Goal: Transaction & Acquisition: Purchase product/service

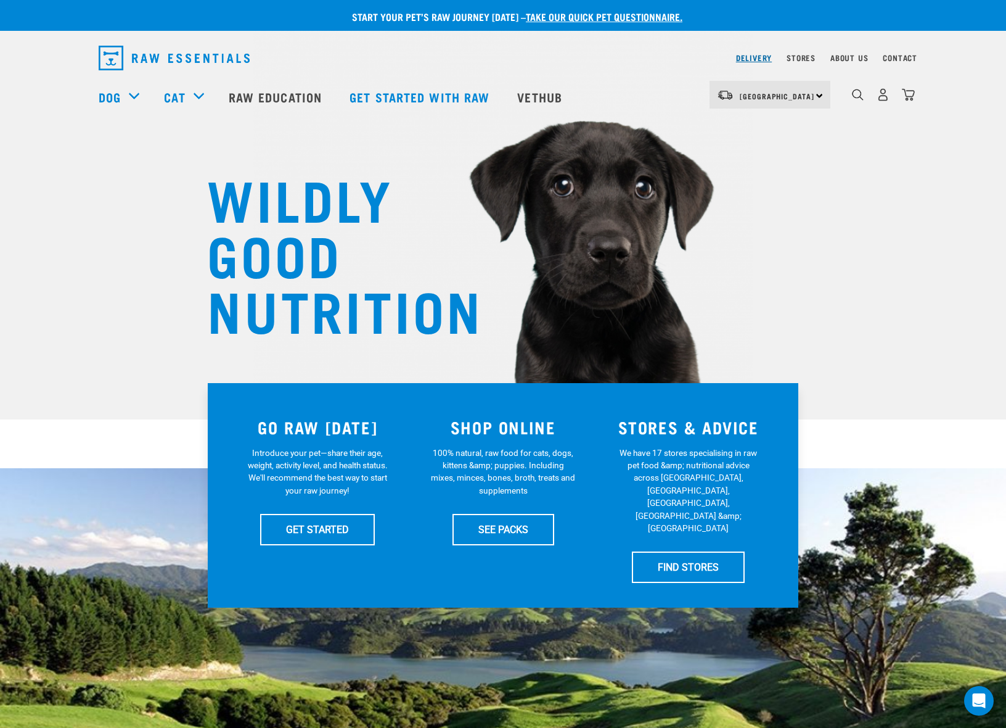
click at [739, 55] on link "Delivery" at bounding box center [754, 57] width 36 height 4
click at [910, 96] on img "dropdown navigation" at bounding box center [908, 94] width 13 height 13
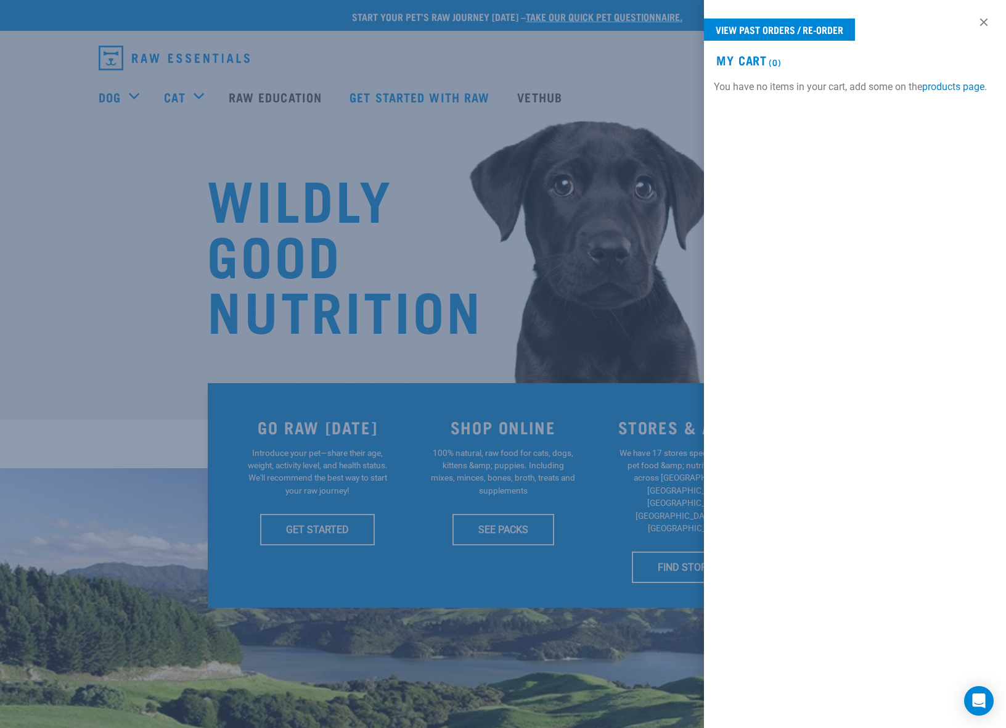
click at [89, 128] on div at bounding box center [503, 364] width 1006 height 728
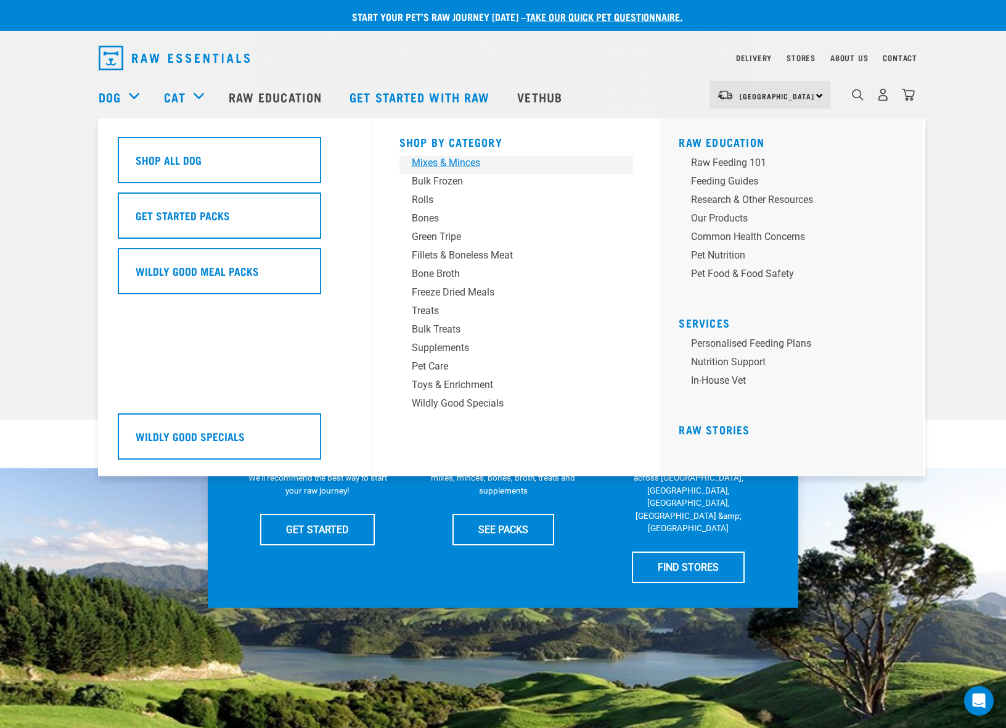
click at [437, 163] on div "Mixes & Minces" at bounding box center [508, 162] width 192 height 15
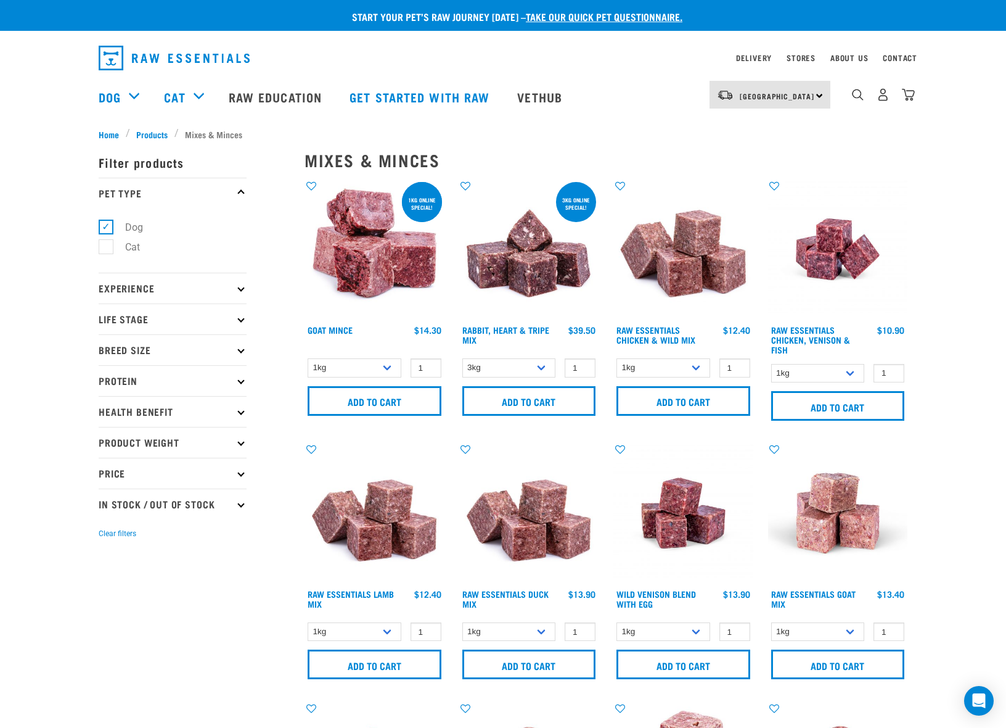
click at [528, 403] on input "Add to cart" at bounding box center [529, 401] width 134 height 30
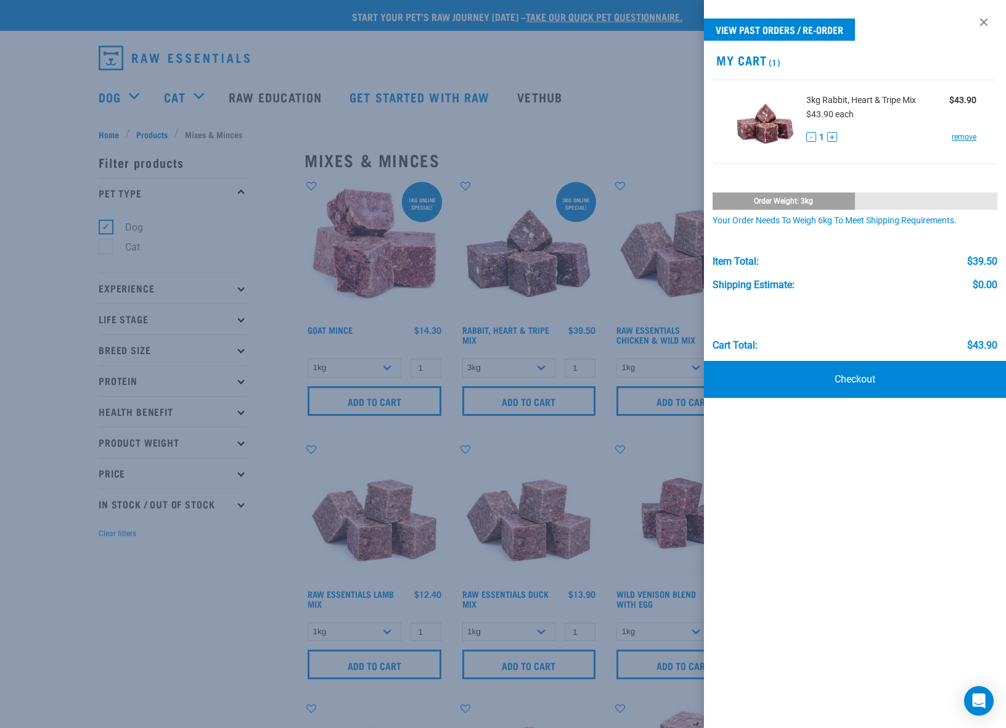
click at [631, 101] on div at bounding box center [503, 364] width 1006 height 728
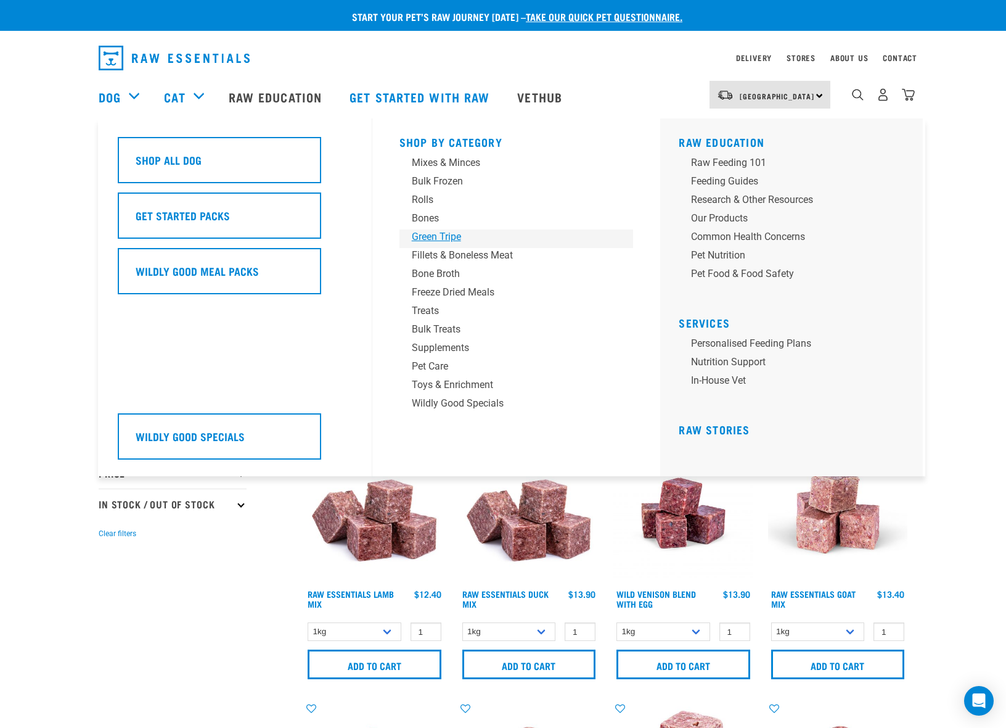
click at [429, 235] on div "Green Tripe" at bounding box center [508, 236] width 192 height 15
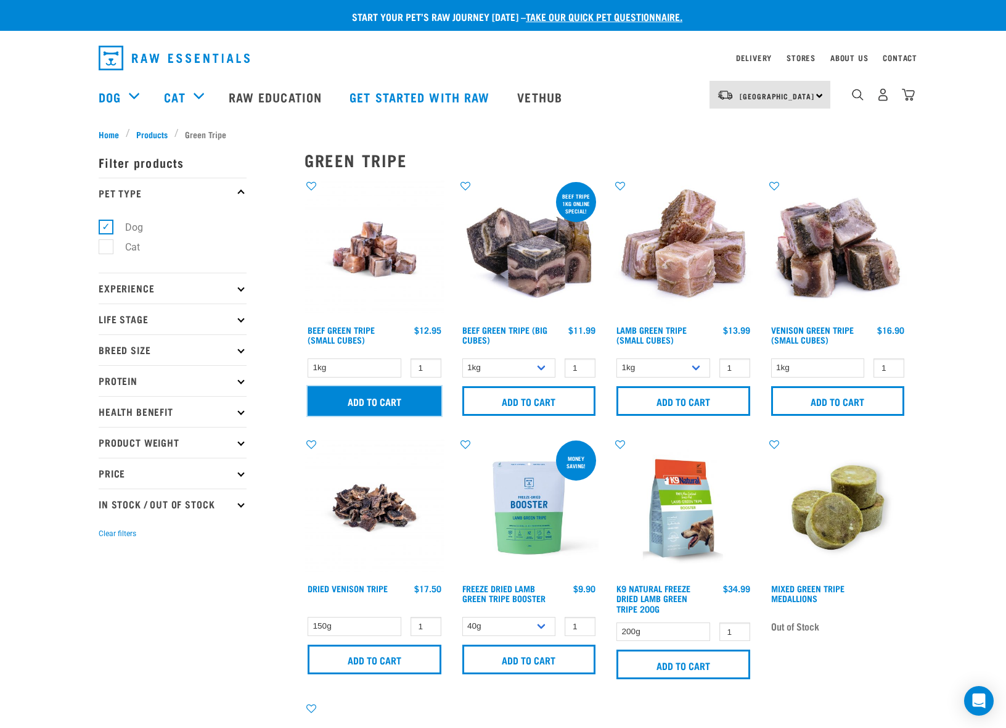
click at [389, 398] on input "Add to cart" at bounding box center [375, 401] width 134 height 30
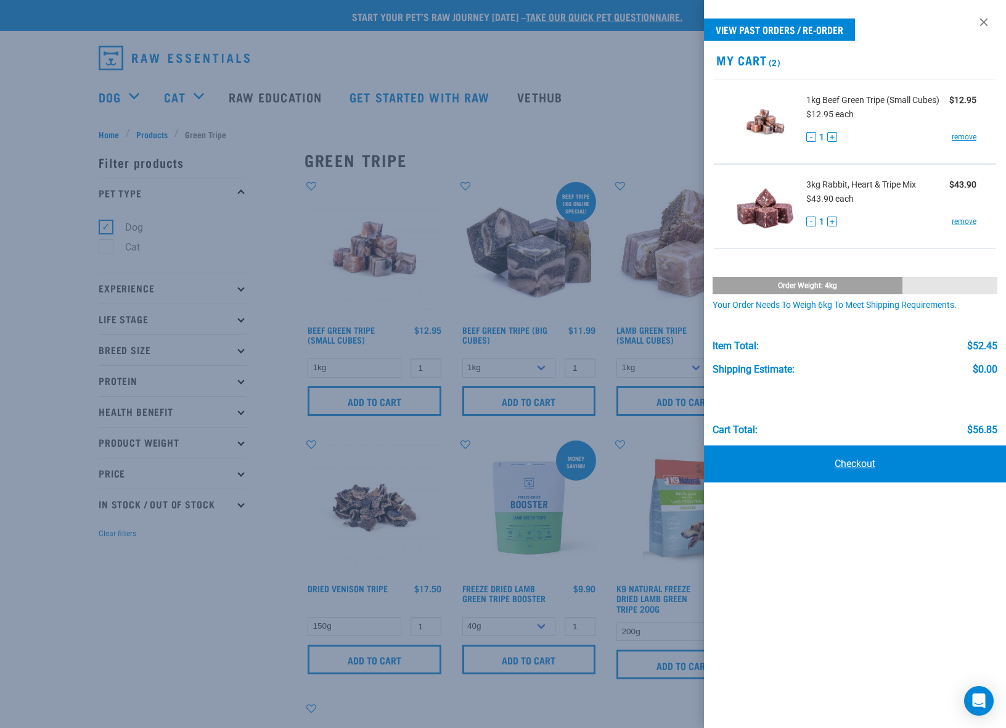
click at [854, 459] on link "Checkout" at bounding box center [855, 463] width 302 height 37
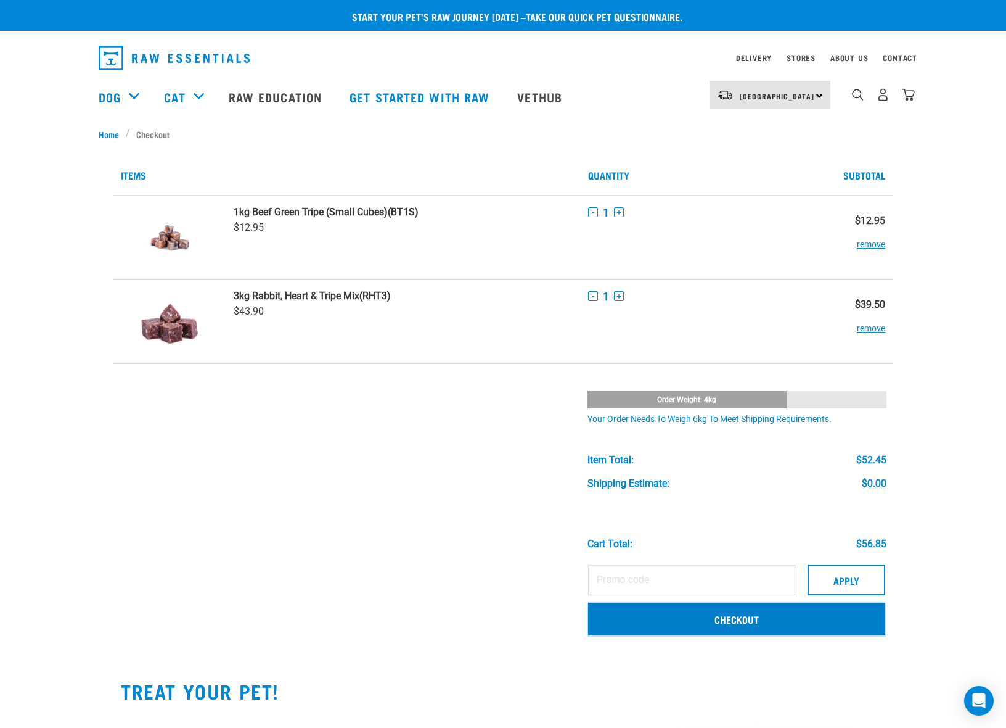
click at [718, 621] on link "Checkout" at bounding box center [736, 618] width 297 height 32
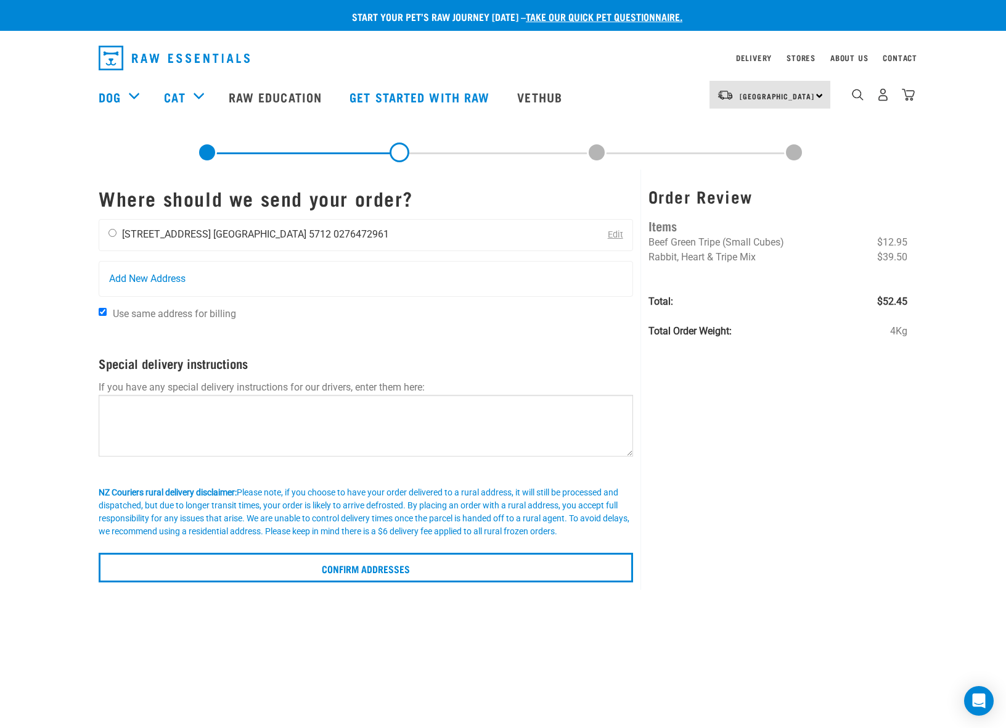
click at [115, 233] on input "radio" at bounding box center [113, 233] width 8 height 8
radio input "true"
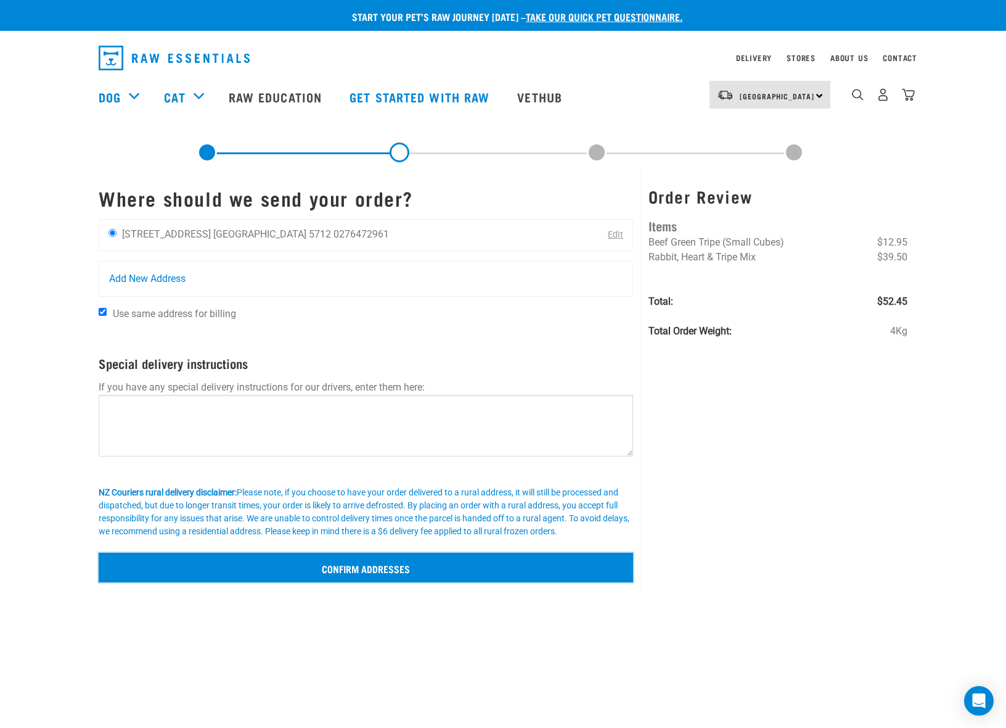
click at [356, 570] on input "Confirm addresses" at bounding box center [366, 567] width 535 height 30
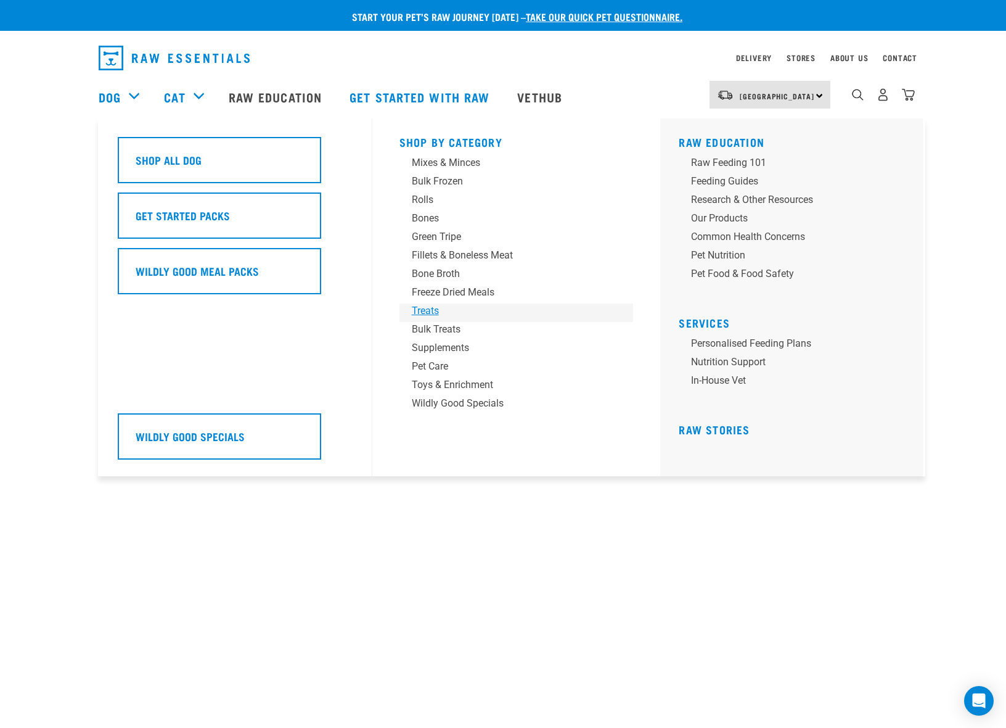
click at [436, 313] on div "Treats" at bounding box center [508, 310] width 192 height 15
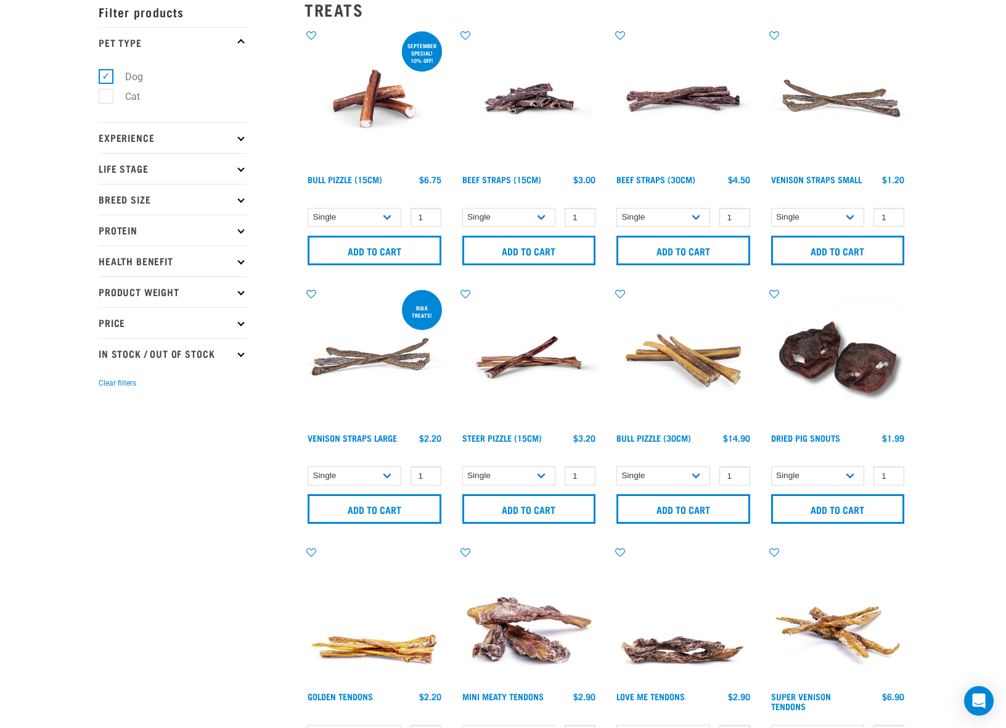
scroll to position [213, 0]
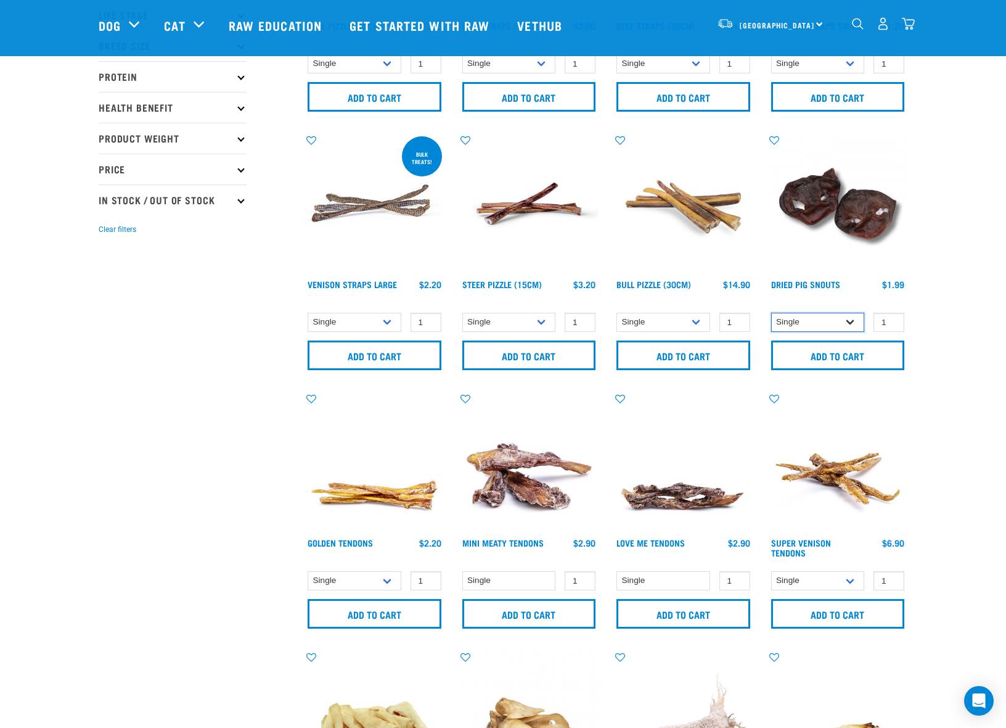
click at [819, 327] on select "Single 10 per pack 25 per pack" at bounding box center [818, 322] width 94 height 19
select select "443098"
click at [771, 313] on select "Single 10 per pack 25 per pack" at bounding box center [818, 322] width 94 height 19
type input "2"
click at [893, 319] on input "2" at bounding box center [889, 322] width 31 height 19
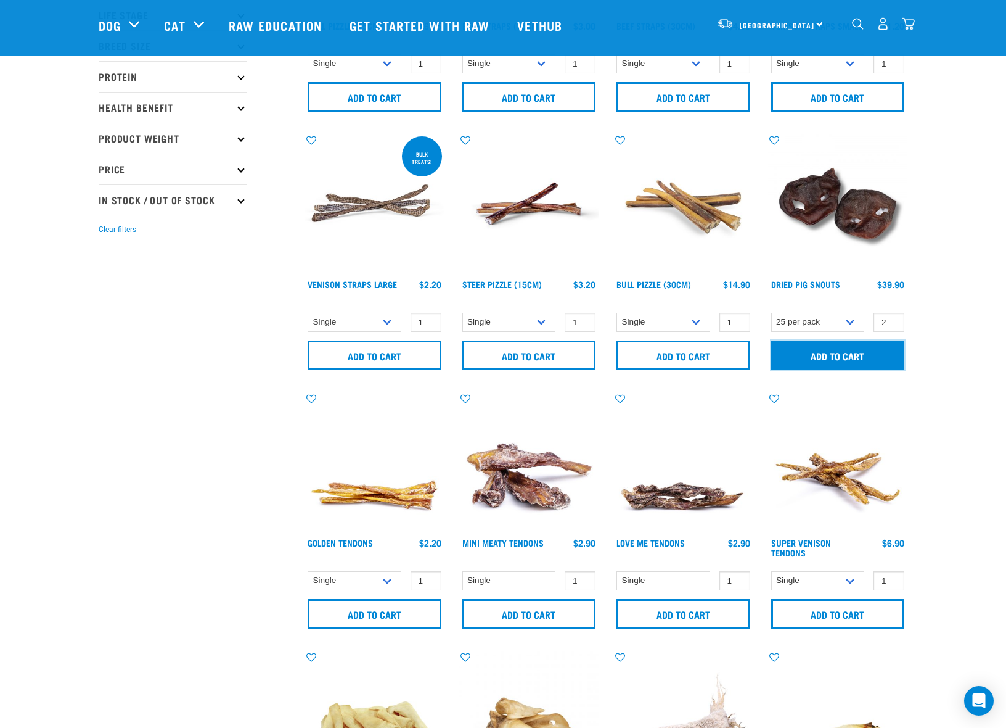
click at [825, 343] on input "Add to cart" at bounding box center [838, 355] width 134 height 30
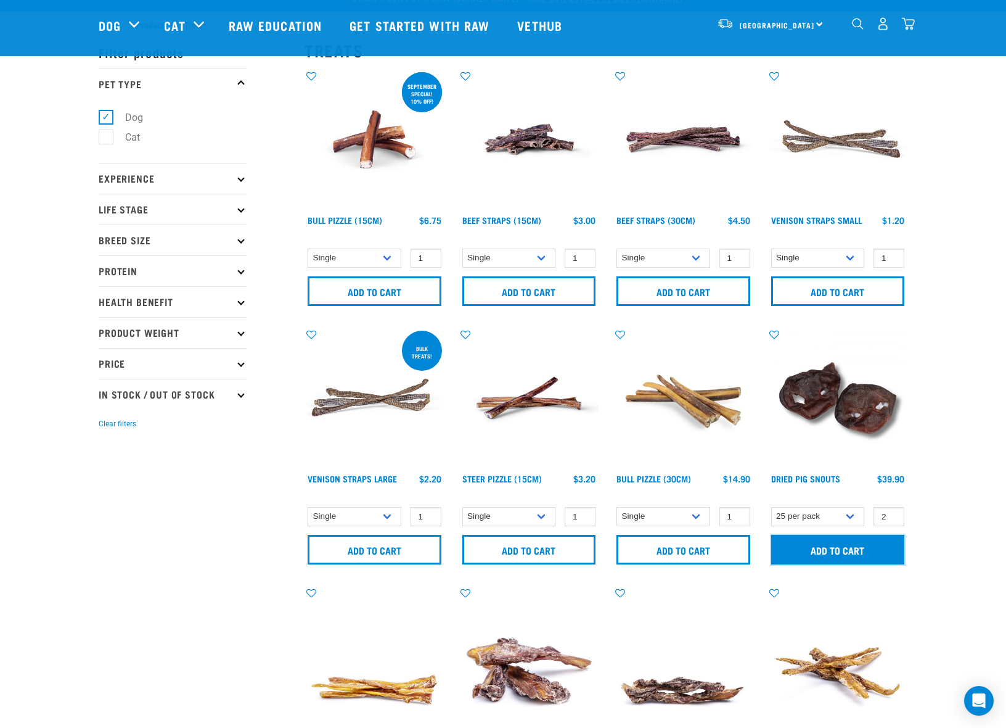
scroll to position [362, 0]
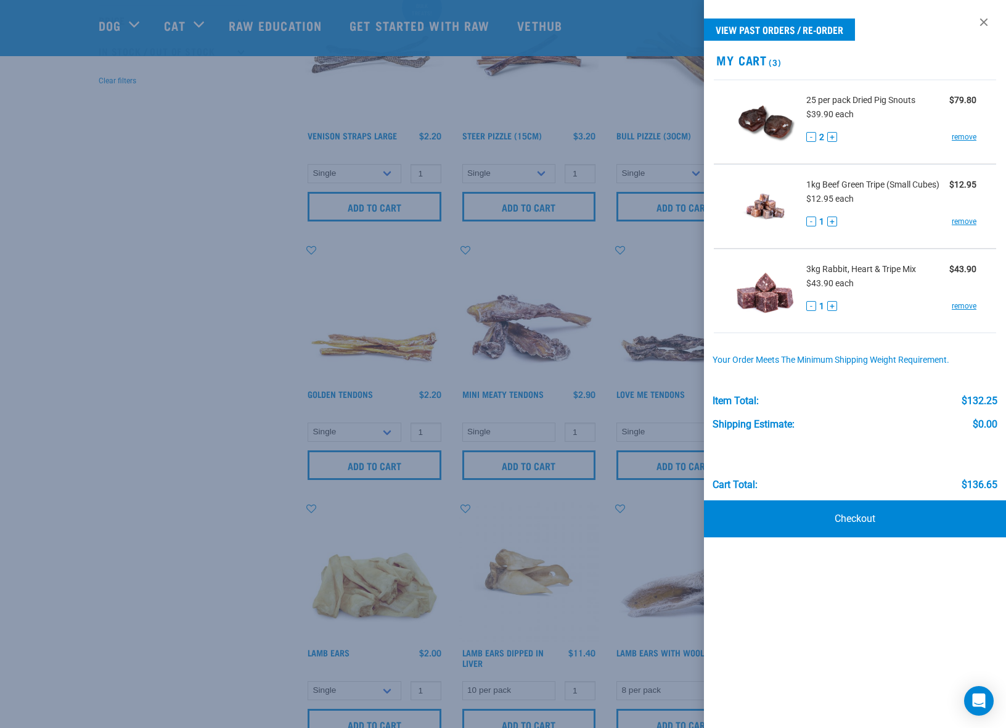
click at [218, 322] on div at bounding box center [503, 364] width 1006 height 728
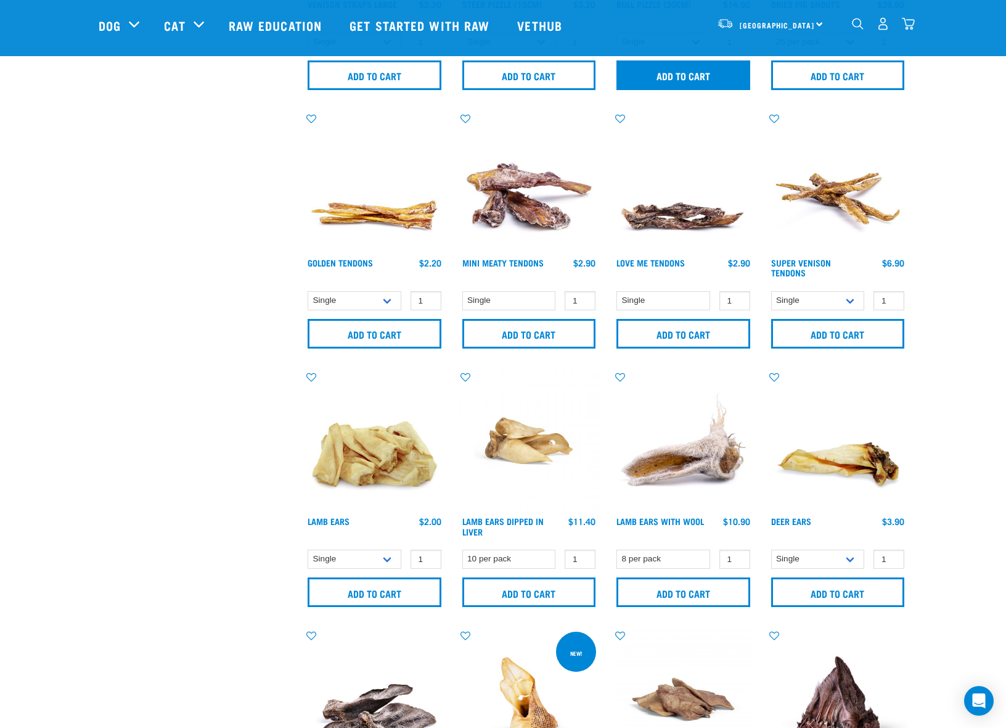
scroll to position [557, 0]
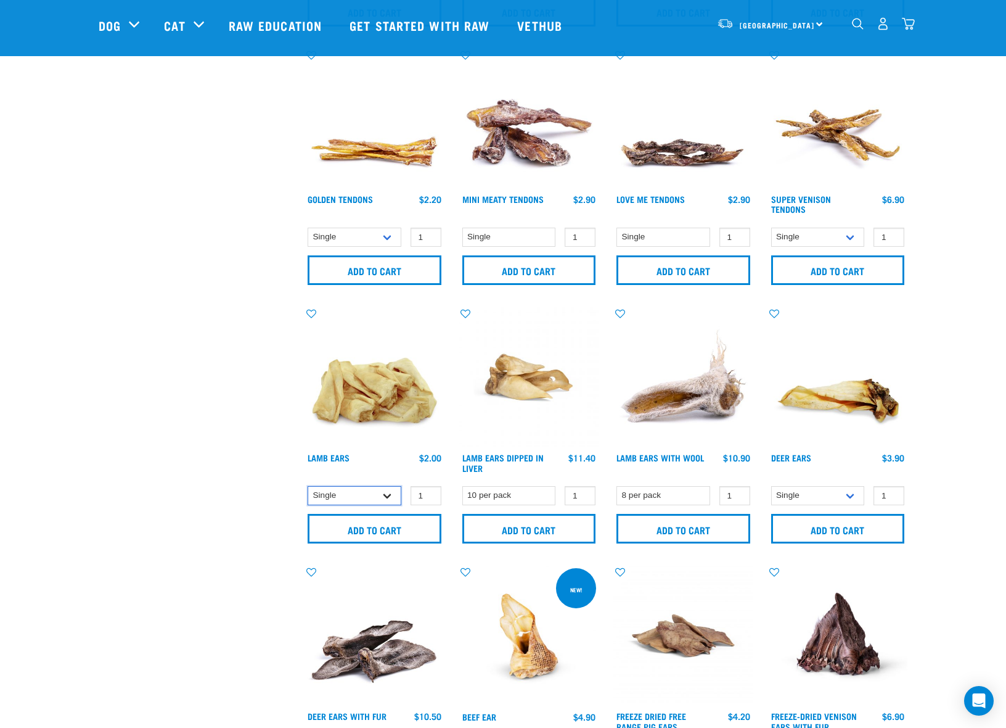
click at [384, 494] on select "Single 10 per pack 1kg" at bounding box center [355, 495] width 94 height 19
select select "124536"
click at [308, 486] on select "Single 10 per pack 1kg" at bounding box center [355, 495] width 94 height 19
click at [390, 526] on input "Add to cart" at bounding box center [375, 529] width 134 height 30
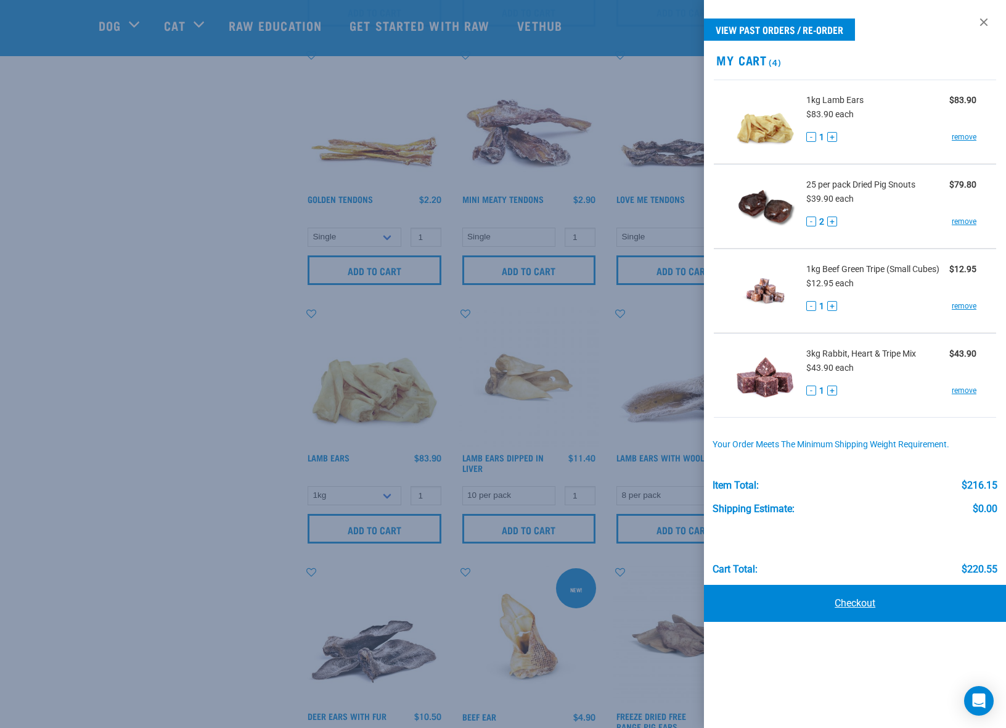
click at [851, 604] on link "Checkout" at bounding box center [855, 603] width 302 height 37
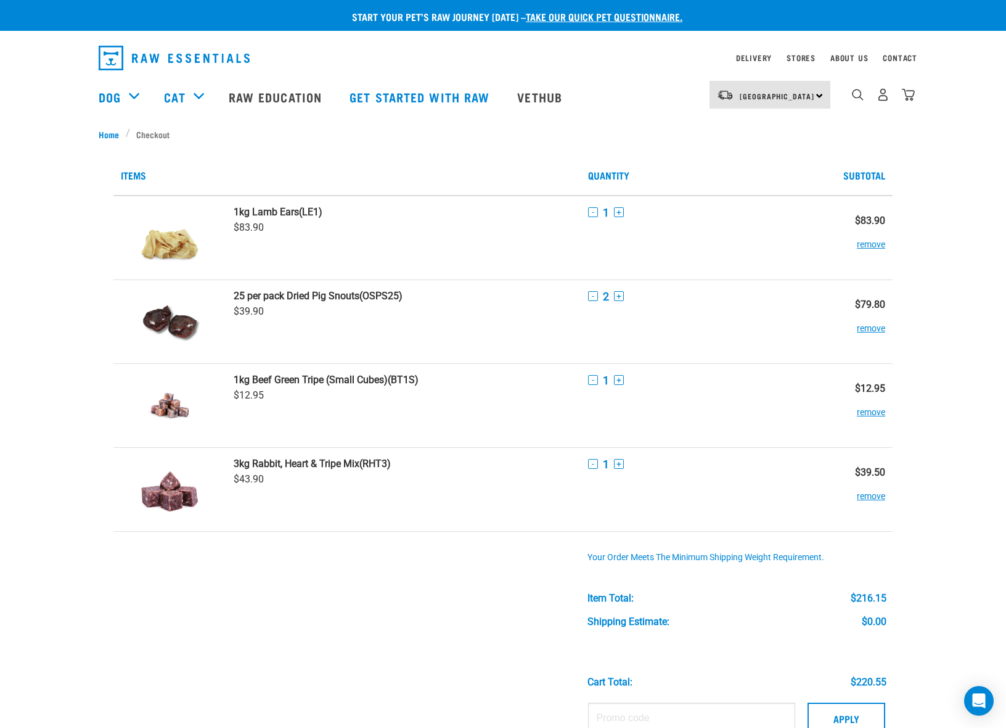
scroll to position [189, 0]
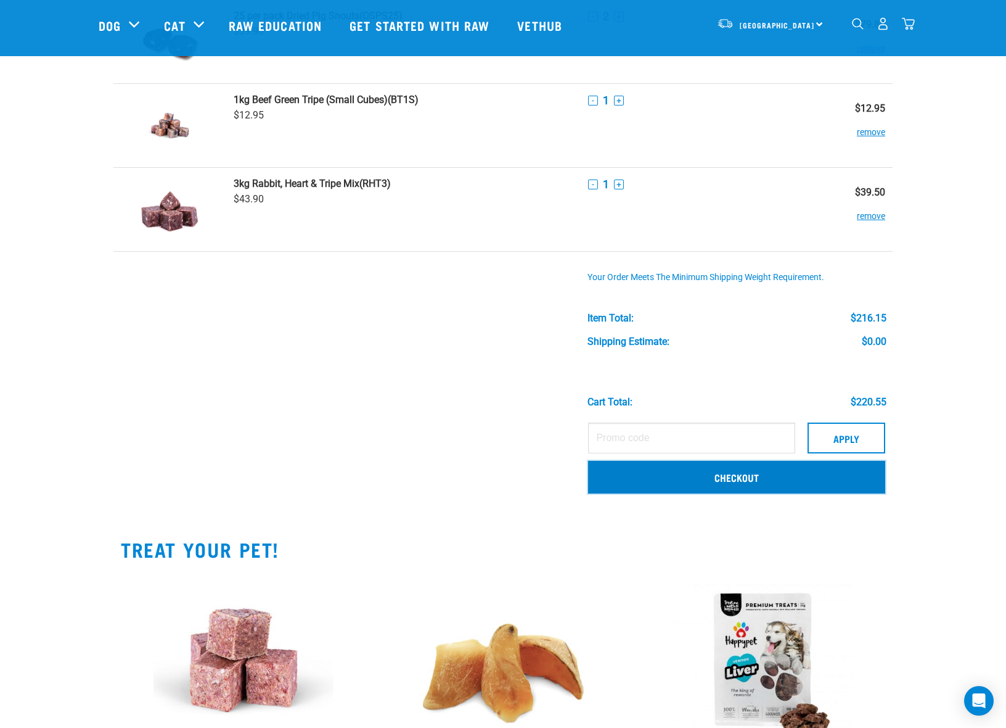
click at [757, 475] on link "Checkout" at bounding box center [736, 477] width 297 height 32
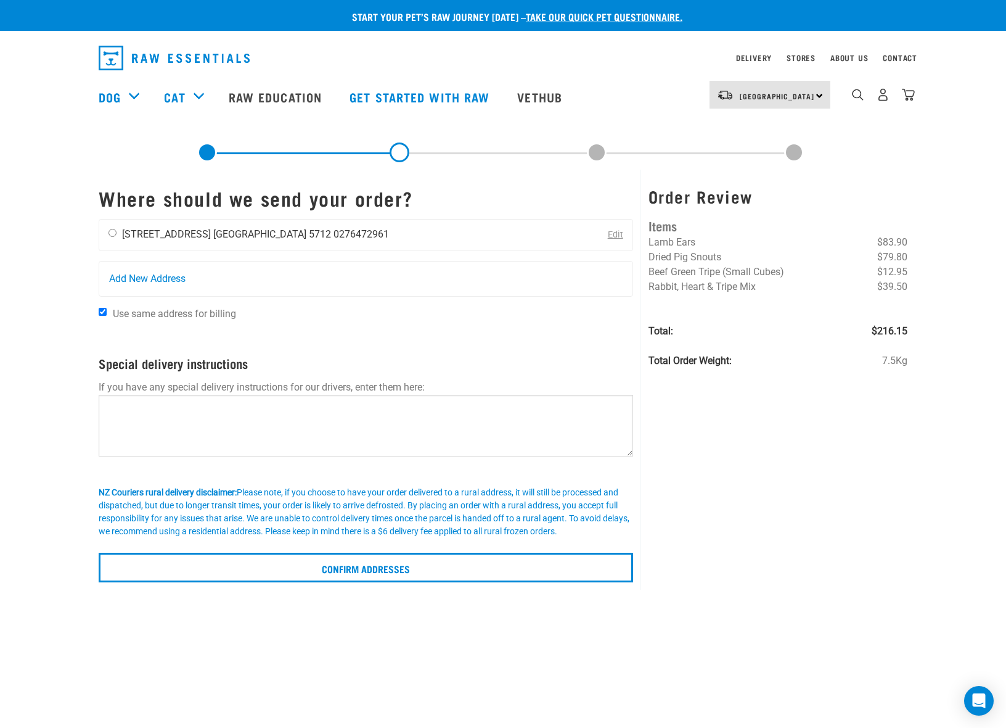
click at [112, 233] on input "radio" at bounding box center [113, 233] width 8 height 8
radio input "true"
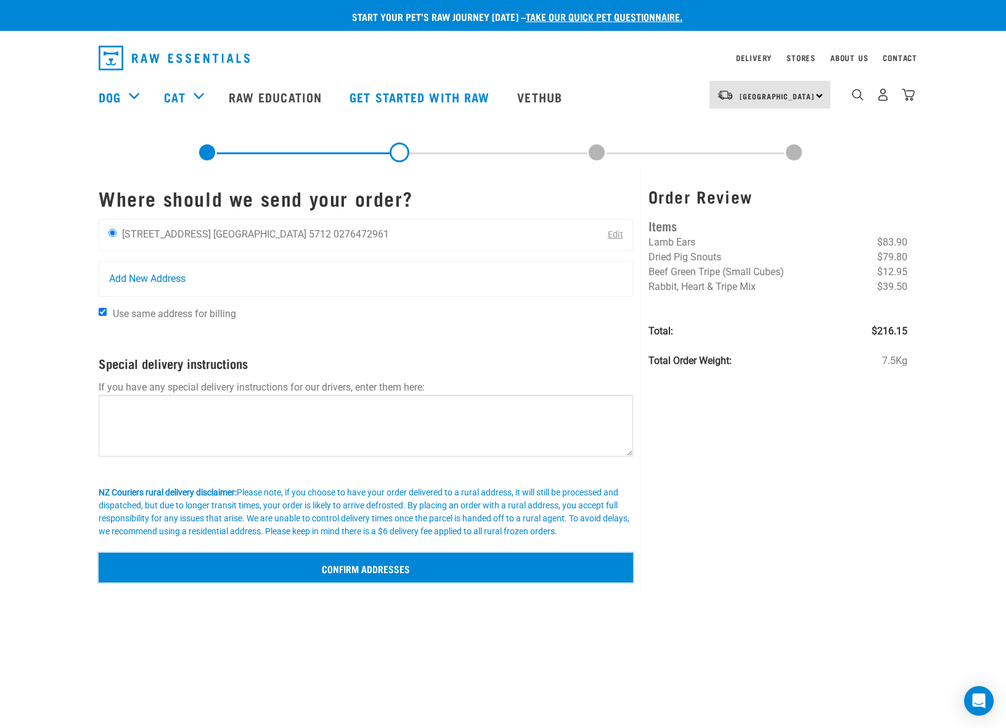
click at [355, 561] on input "Confirm addresses" at bounding box center [366, 567] width 535 height 30
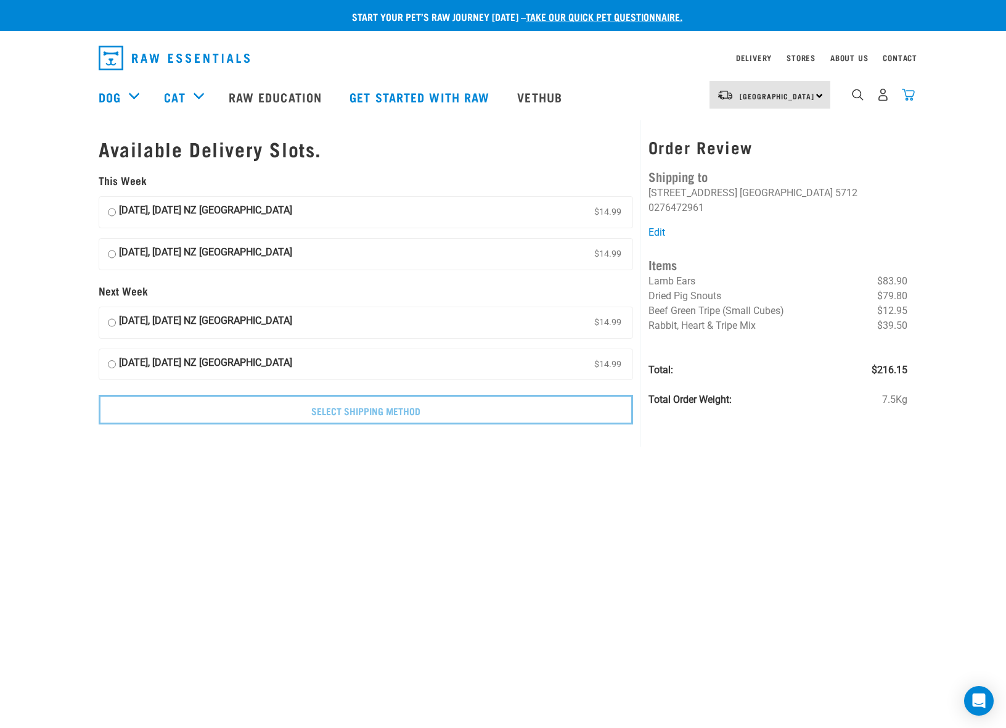
click at [907, 96] on img "dropdown navigation" at bounding box center [908, 94] width 13 height 13
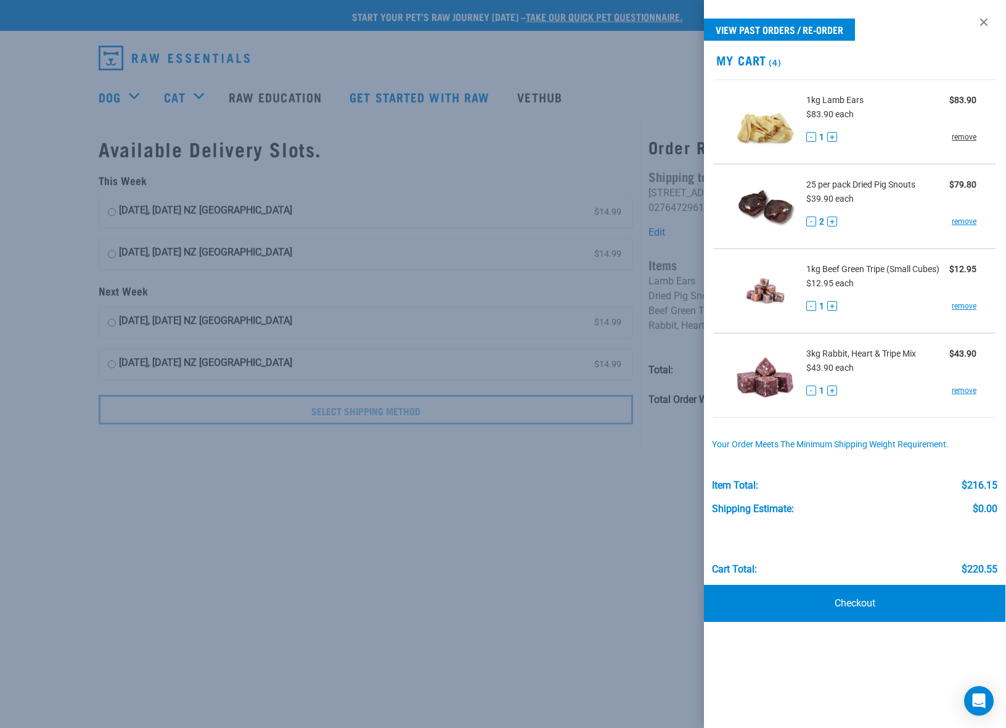
click at [957, 136] on link "remove" at bounding box center [964, 136] width 25 height 11
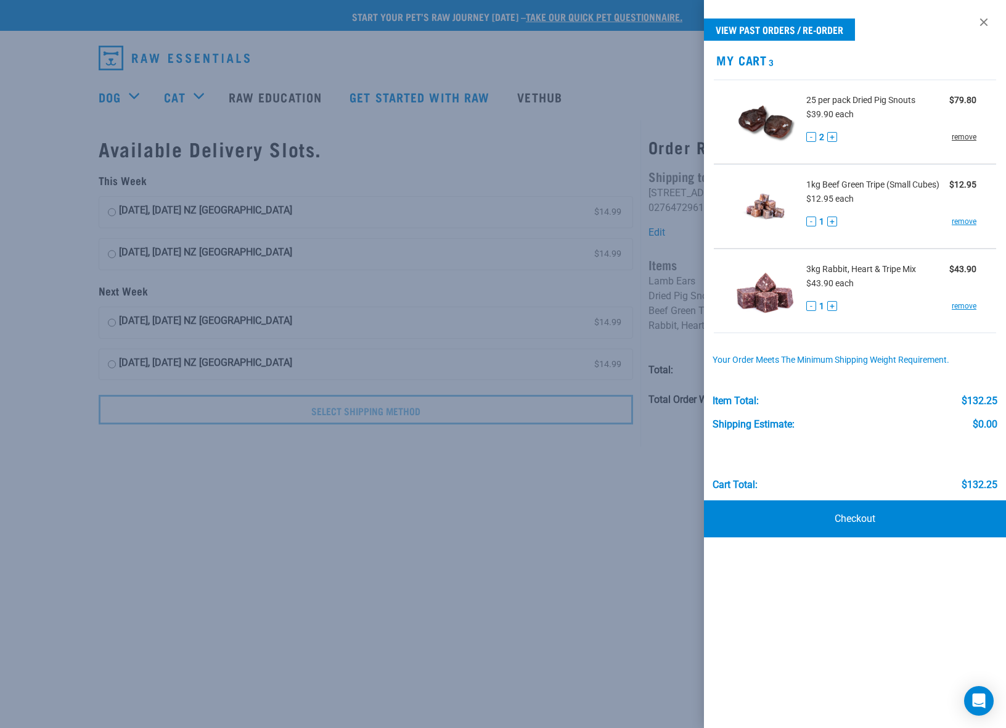
click at [960, 138] on link "remove" at bounding box center [964, 136] width 25 height 11
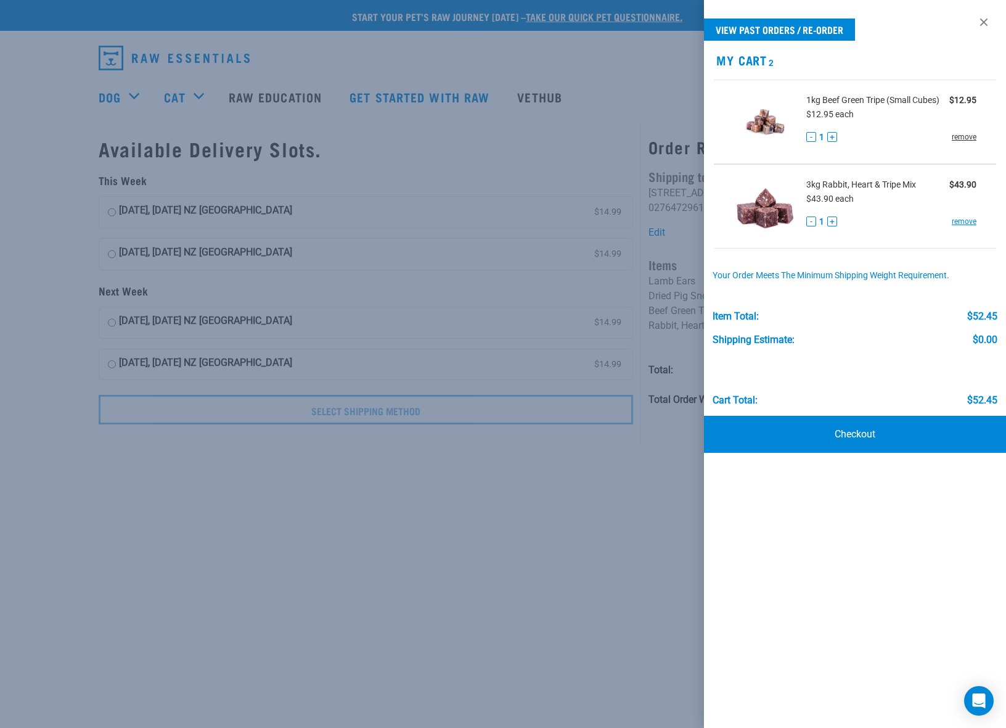
click at [964, 141] on link "remove" at bounding box center [964, 136] width 25 height 11
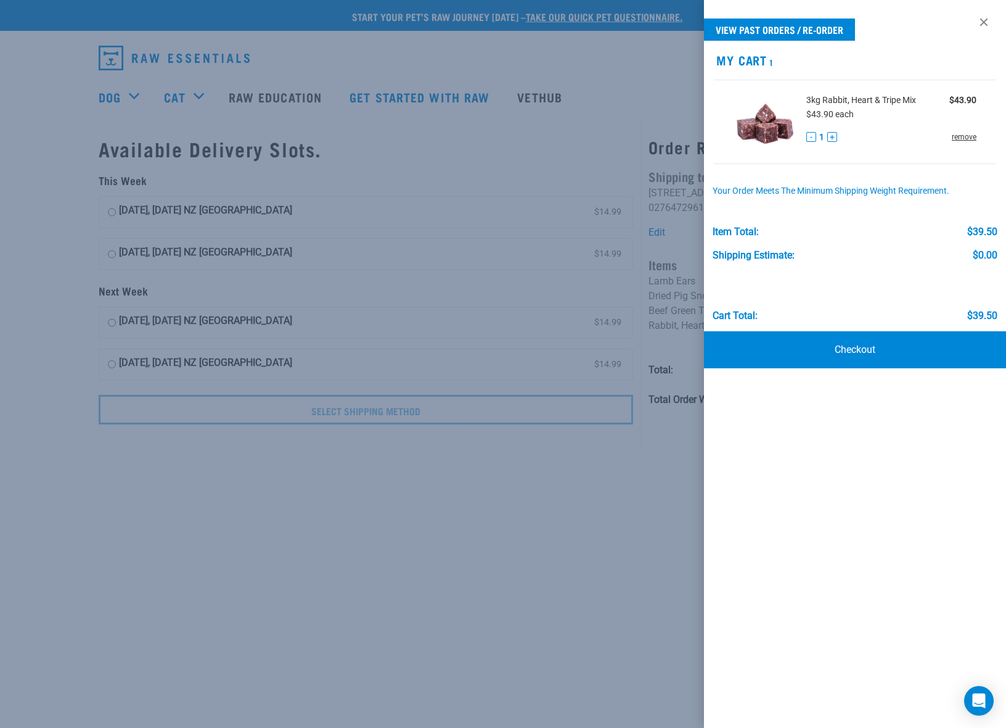
click at [963, 135] on link "remove" at bounding box center [964, 136] width 25 height 11
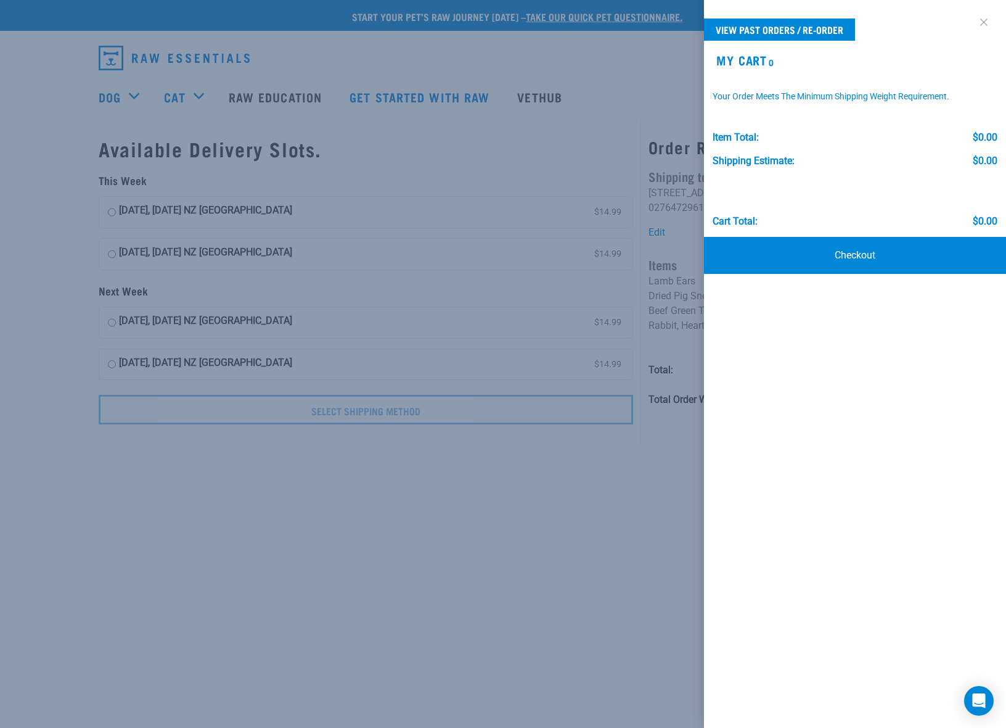
click at [984, 22] on link at bounding box center [984, 22] width 20 height 20
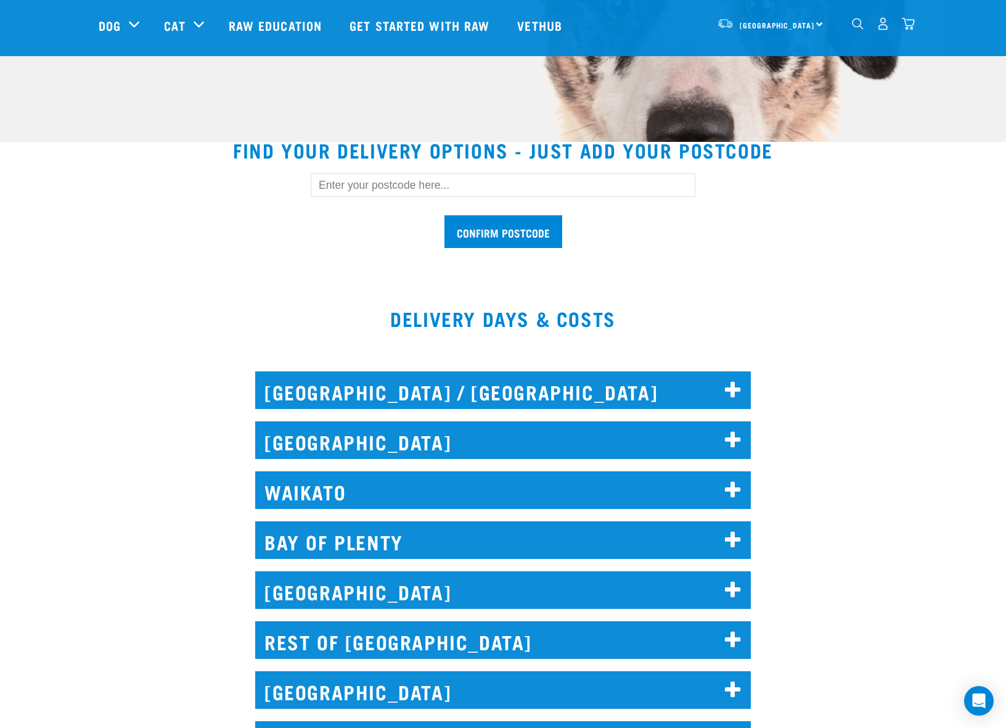
scroll to position [341, 0]
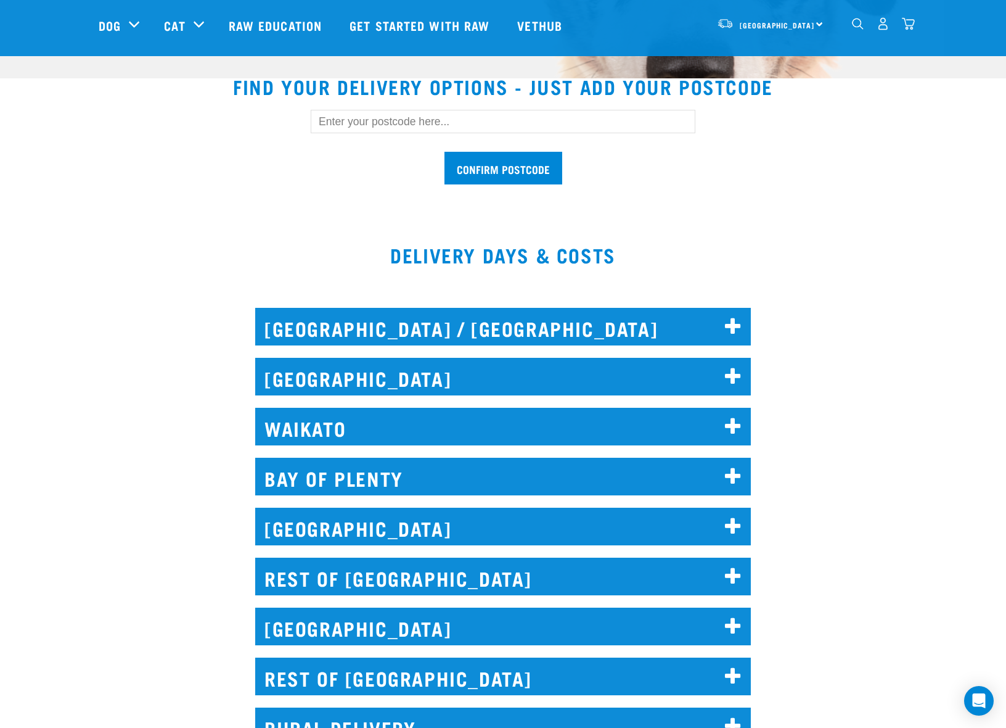
click at [512, 317] on h2 "[GEOGRAPHIC_DATA] / [GEOGRAPHIC_DATA]" at bounding box center [503, 327] width 496 height 38
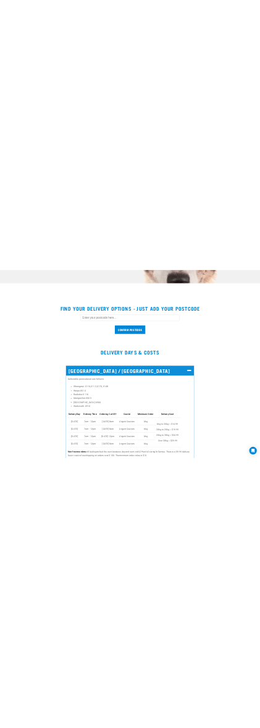
scroll to position [0, 0]
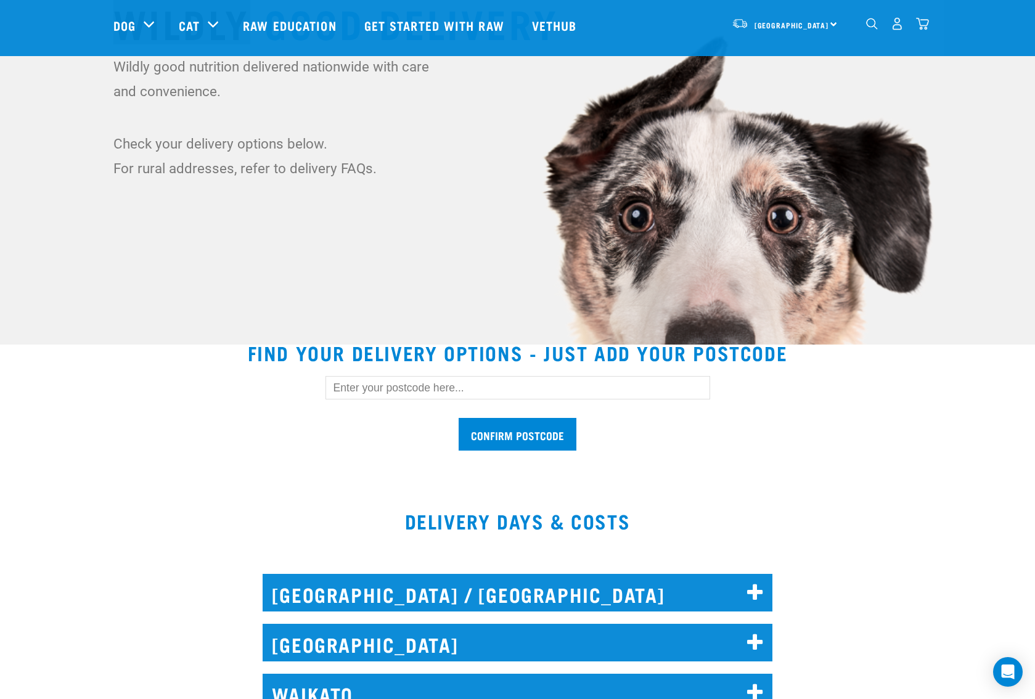
scroll to position [111, 0]
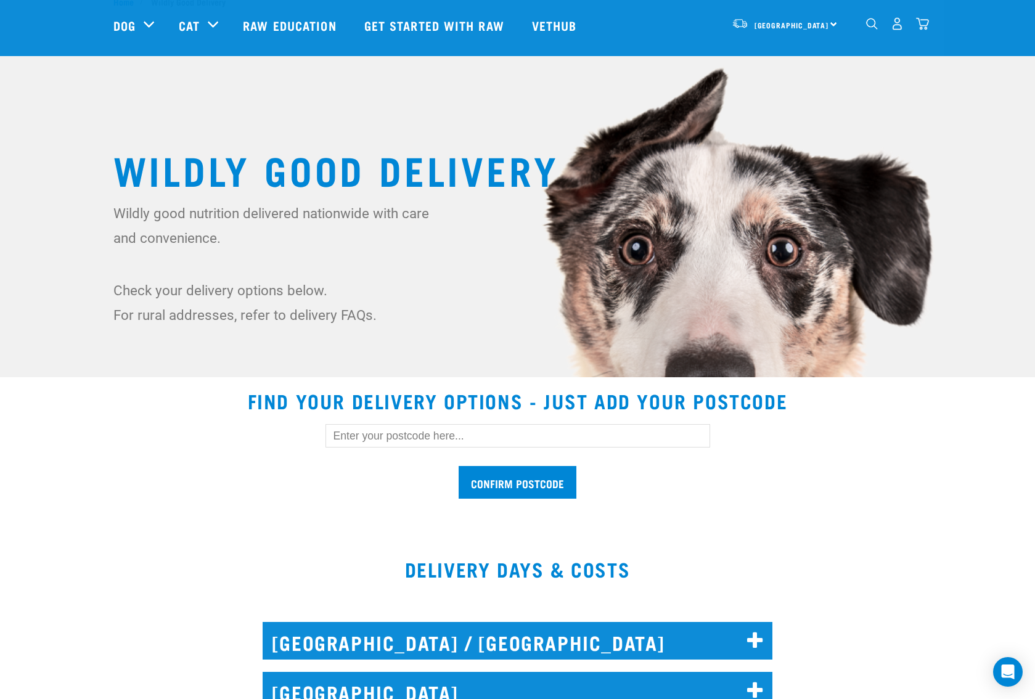
scroll to position [121, 0]
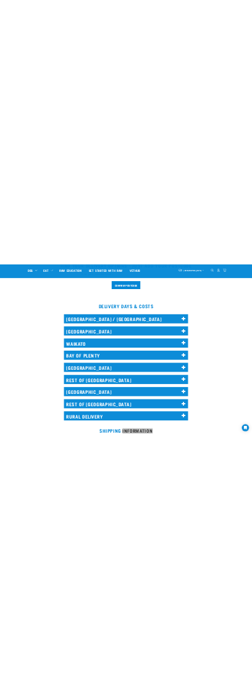
scroll to position [126, 0]
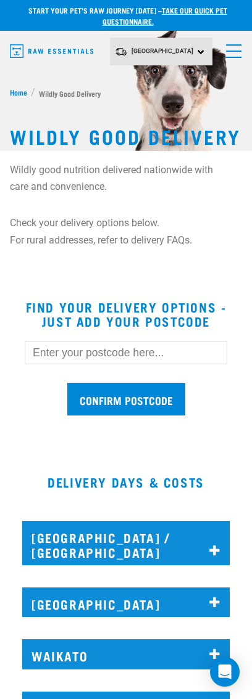
click at [143, 521] on h2 "[GEOGRAPHIC_DATA] / [GEOGRAPHIC_DATA]" at bounding box center [125, 543] width 207 height 44
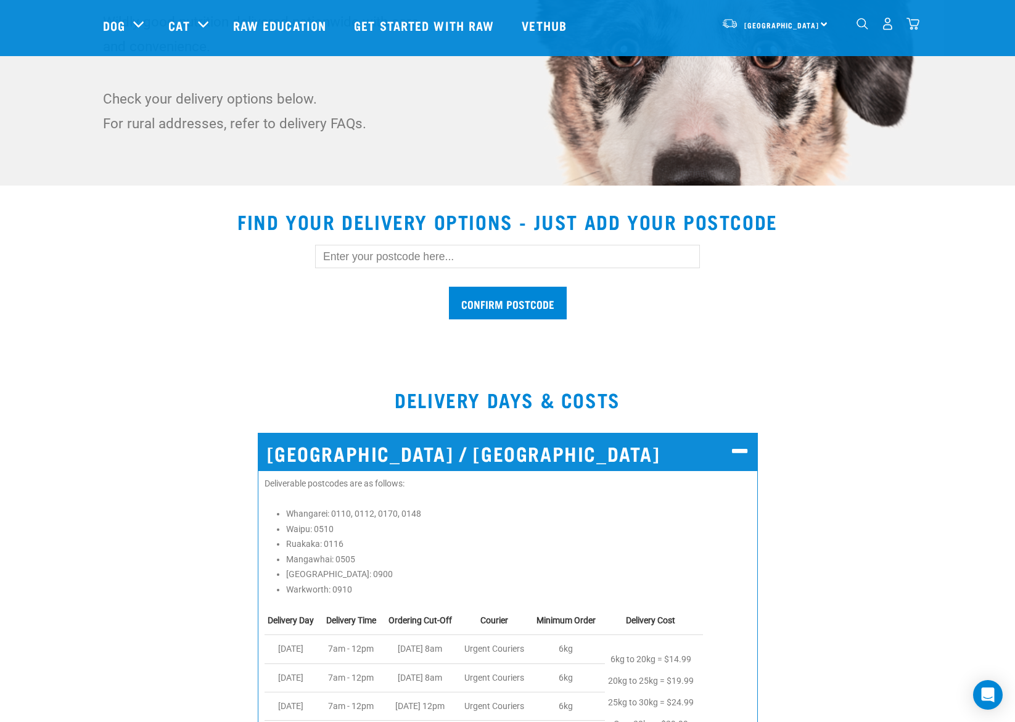
click at [114, 535] on div "NORTH AUCKLAND / WHANGAREI Deliverable postcodes are as follows: Whangarei: 011…" at bounding box center [508, 609] width 1030 height 387
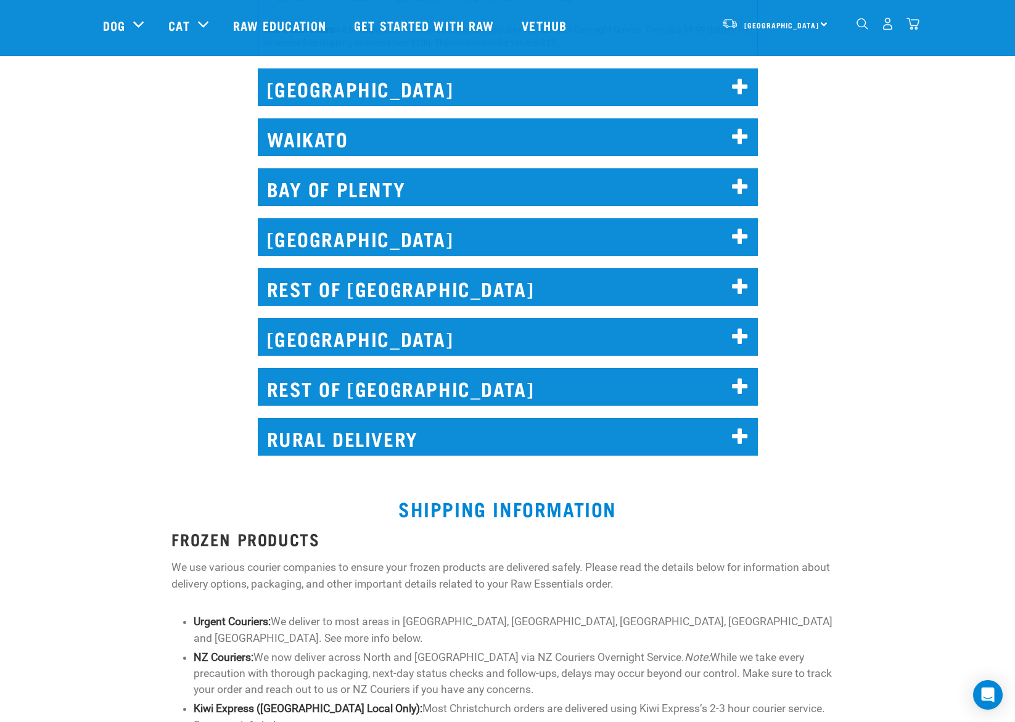
scroll to position [455, 0]
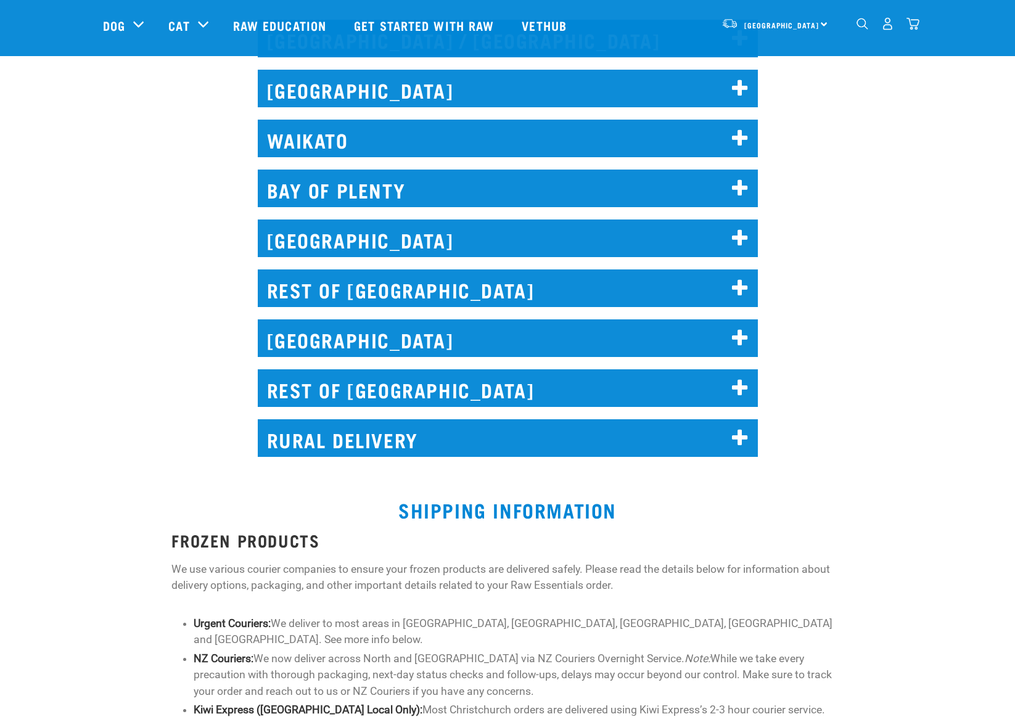
scroll to position [456, 0]
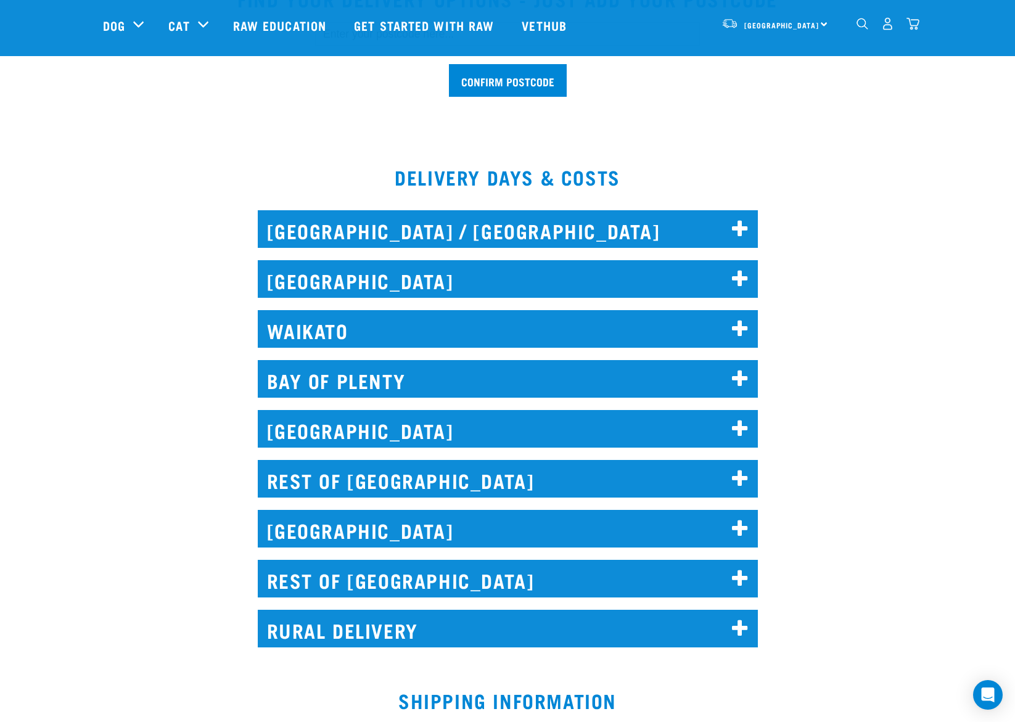
click at [588, 228] on h2 "[GEOGRAPHIC_DATA] / [GEOGRAPHIC_DATA]" at bounding box center [508, 229] width 500 height 38
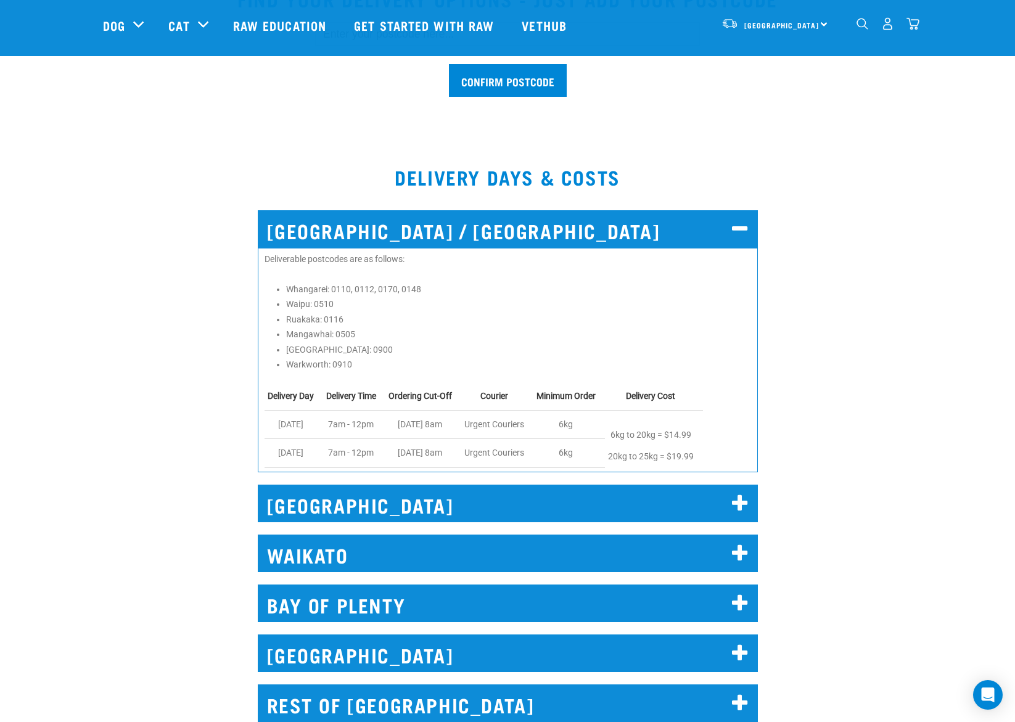
click at [583, 229] on h2 "[GEOGRAPHIC_DATA] / [GEOGRAPHIC_DATA]" at bounding box center [508, 229] width 500 height 38
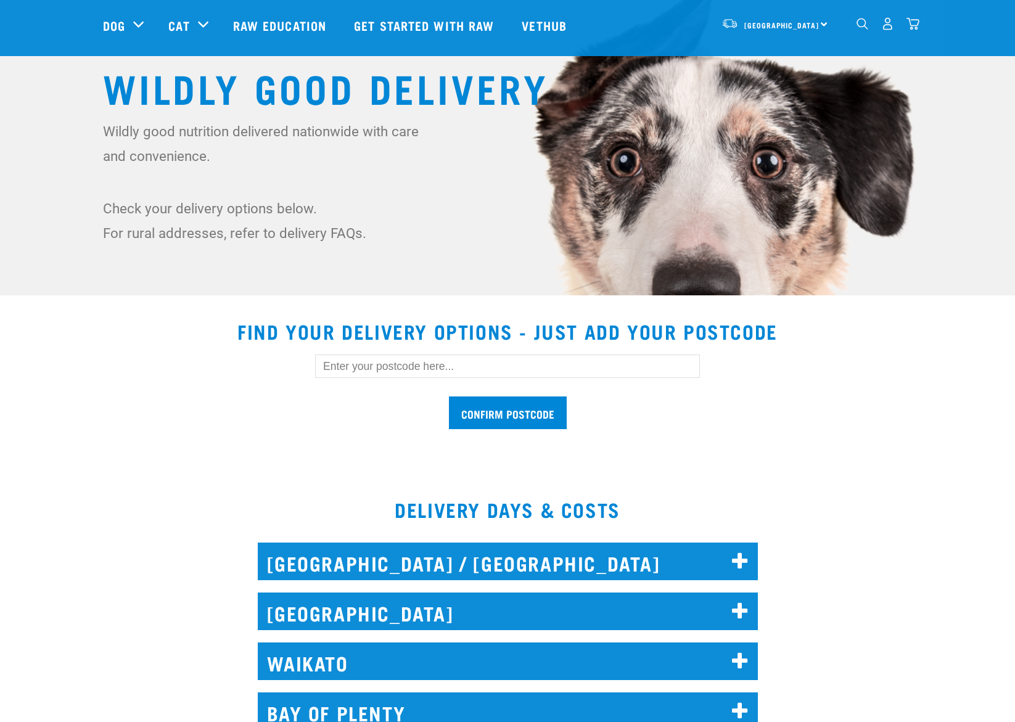
scroll to position [187, 0]
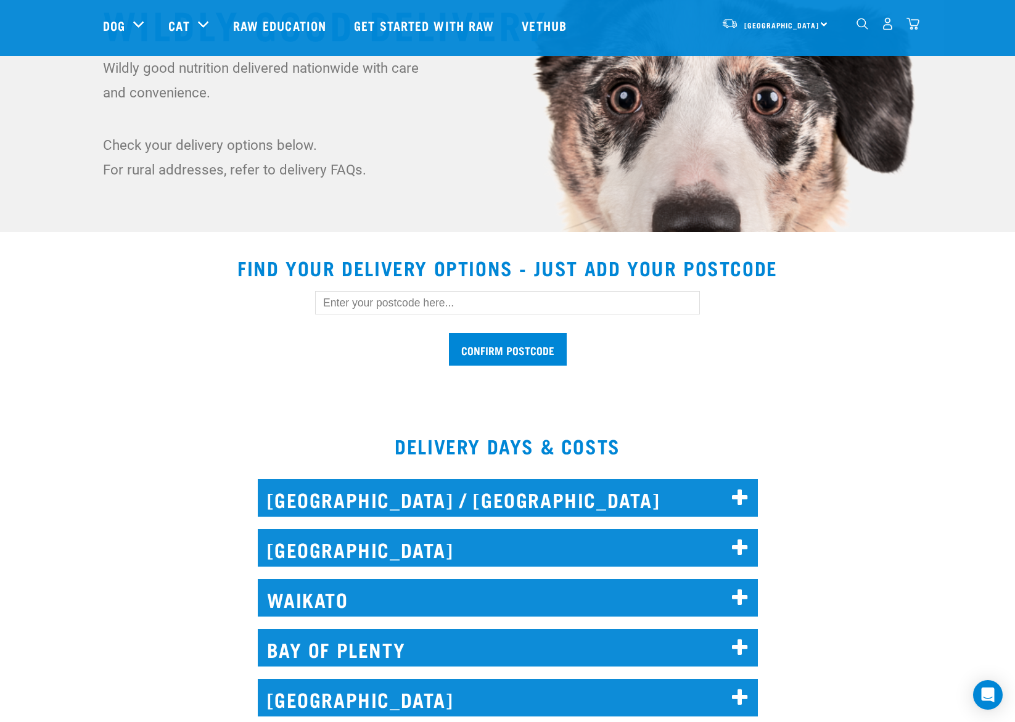
click at [332, 404] on div "DELIVERY DAYS & COSTS" at bounding box center [507, 432] width 1015 height 74
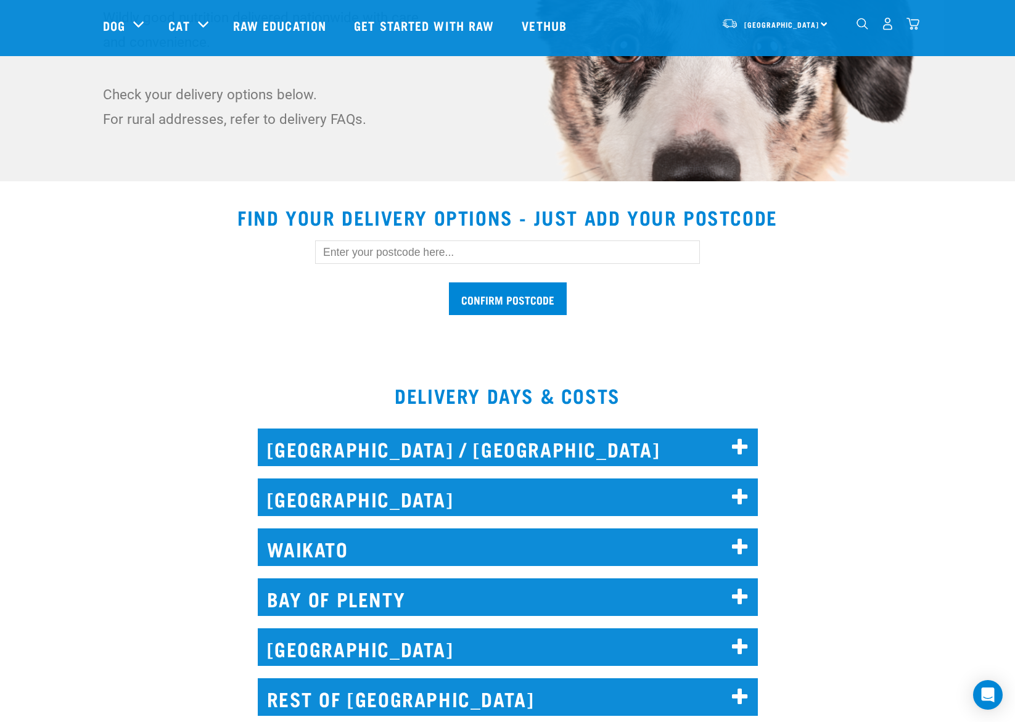
scroll to position [302, 0]
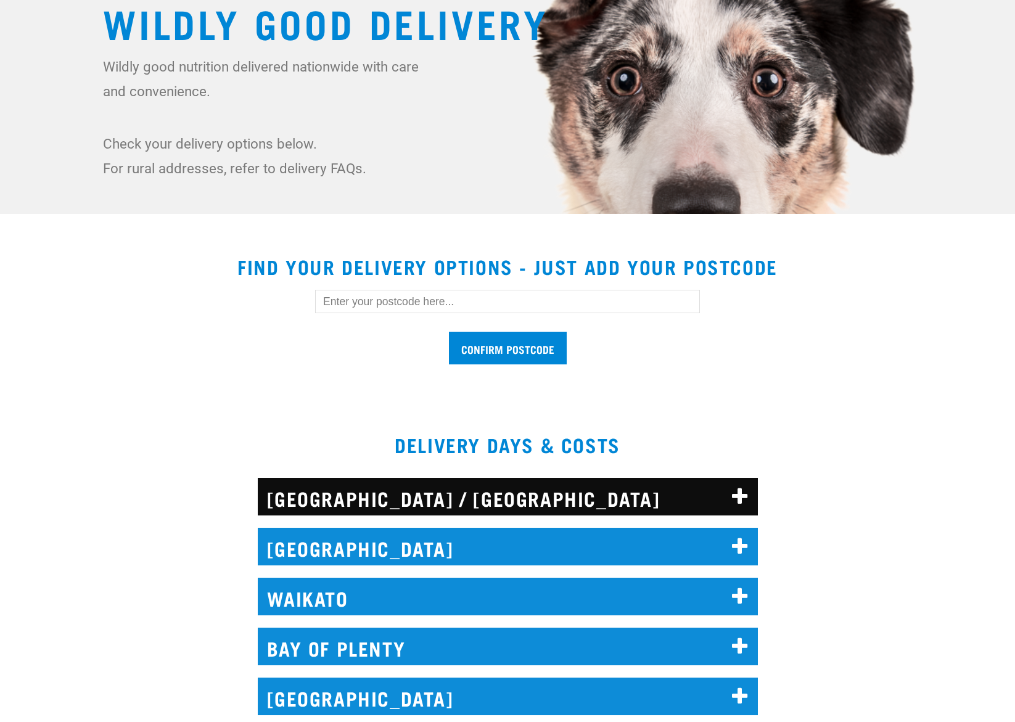
scroll to position [332, 0]
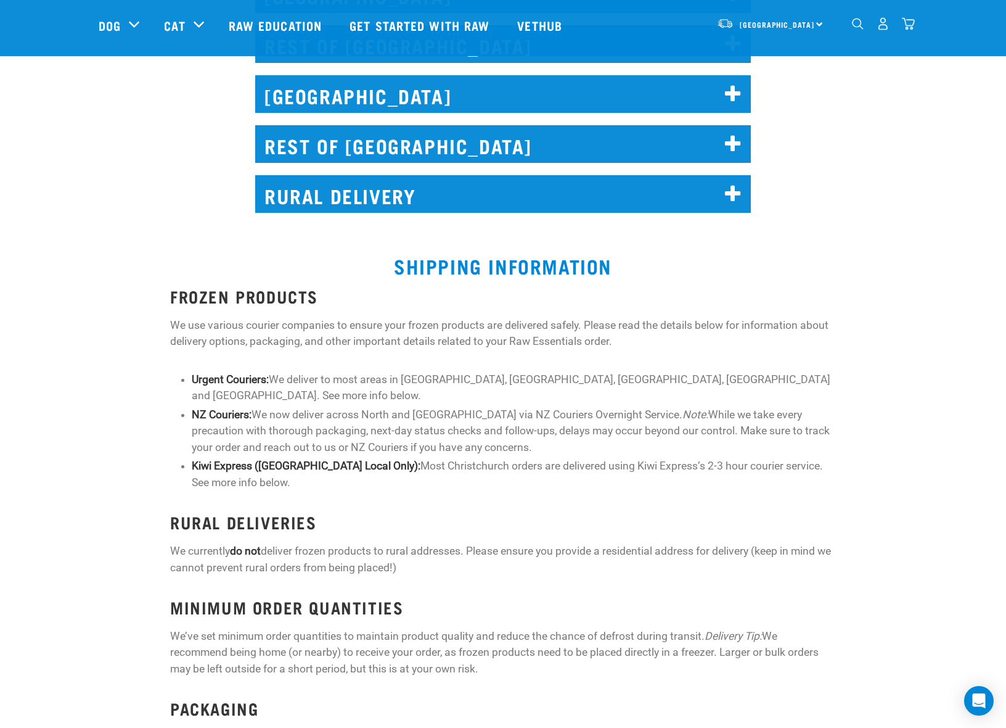
scroll to position [892, 0]
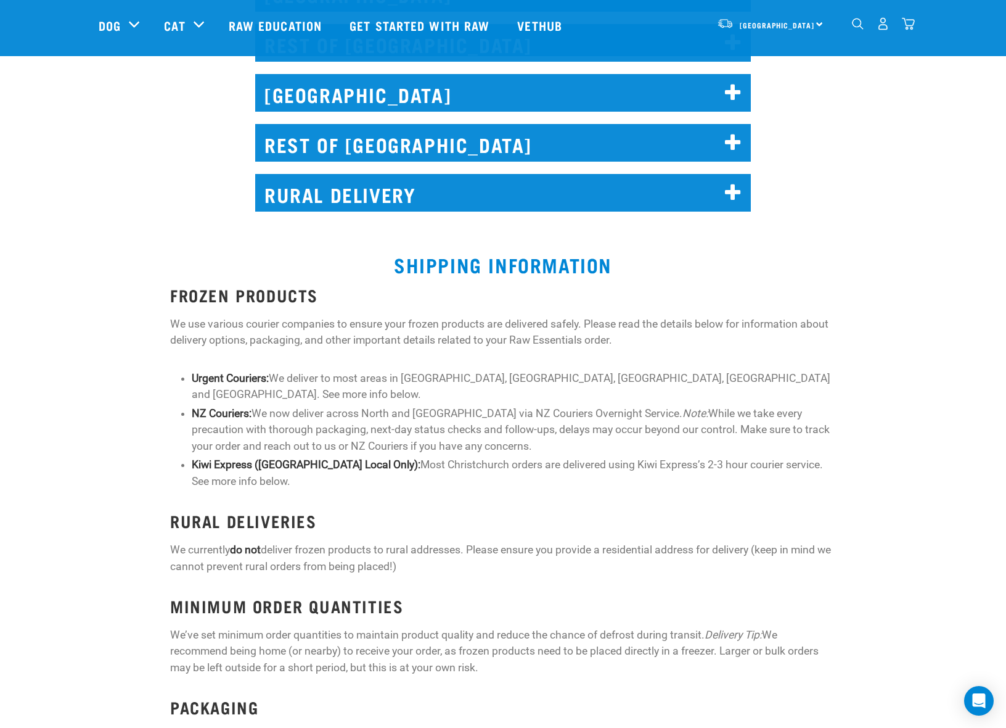
click at [535, 194] on h2 "RURAL DELIVERY" at bounding box center [503, 193] width 496 height 38
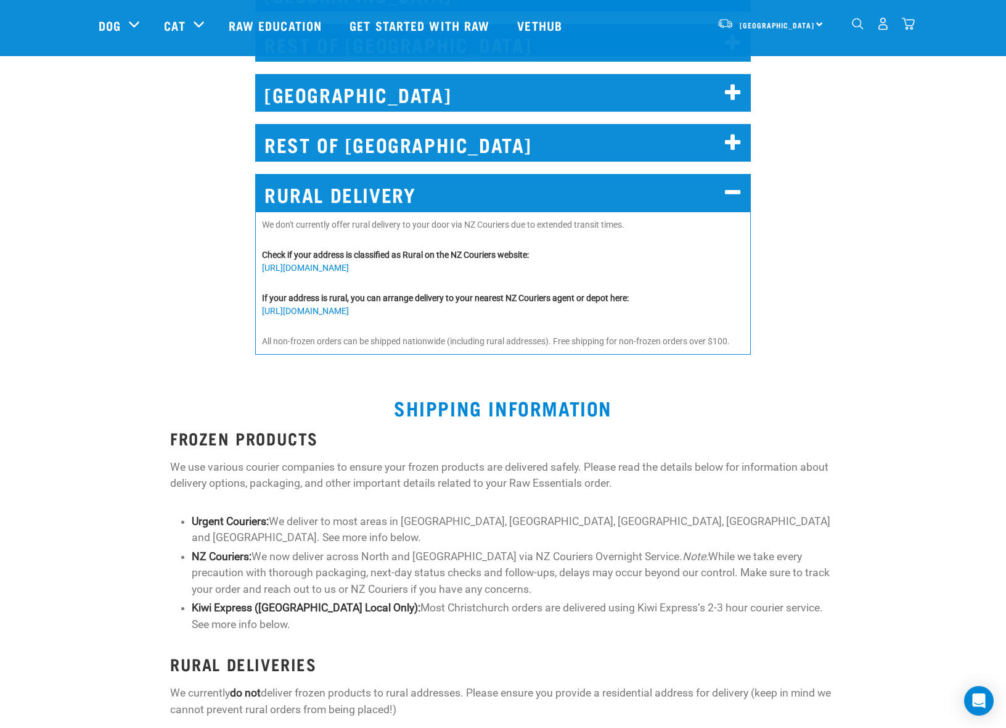
click at [535, 194] on h2 "RURAL DELIVERY" at bounding box center [503, 193] width 496 height 38
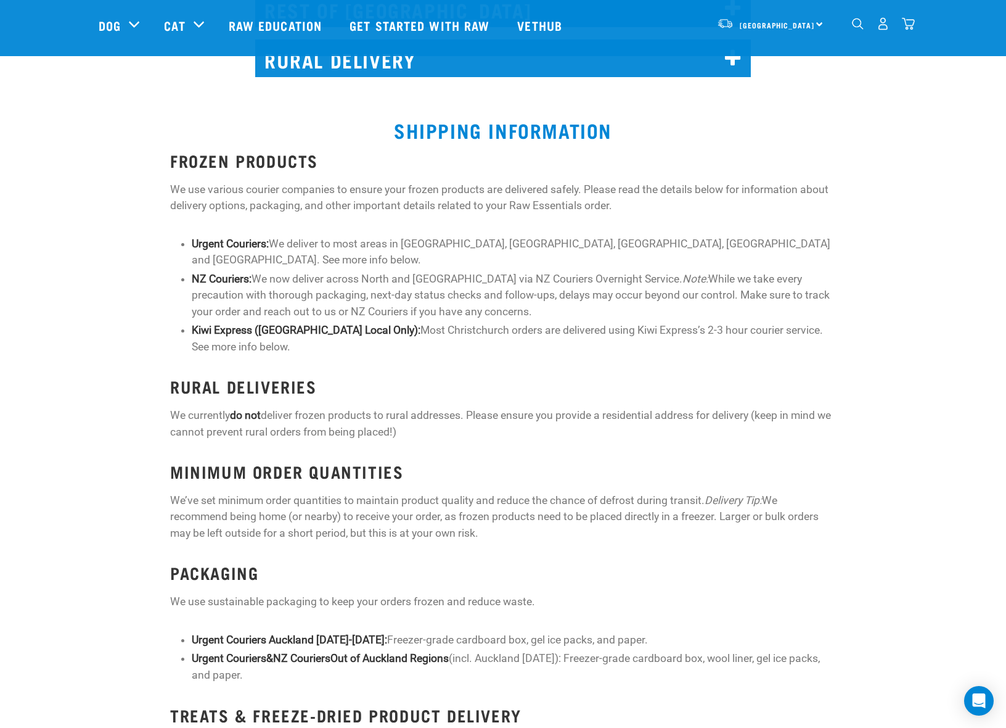
scroll to position [1014, 0]
